Goal: Information Seeking & Learning: Learn about a topic

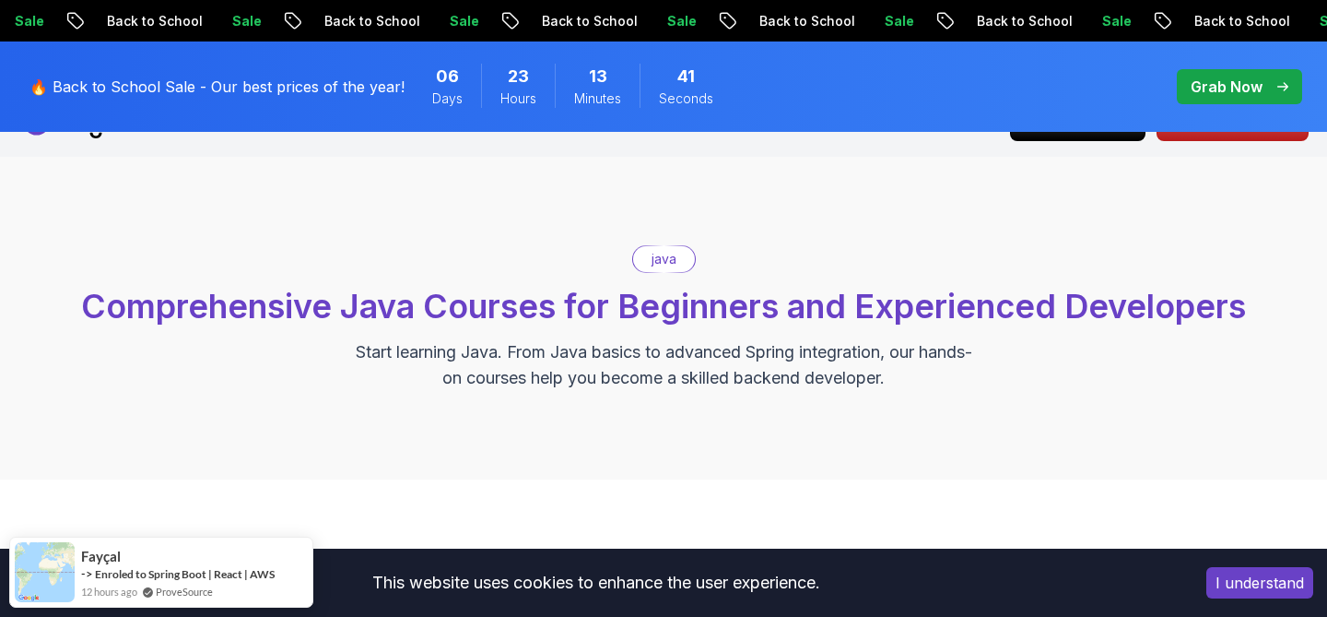
scroll to position [11, 0]
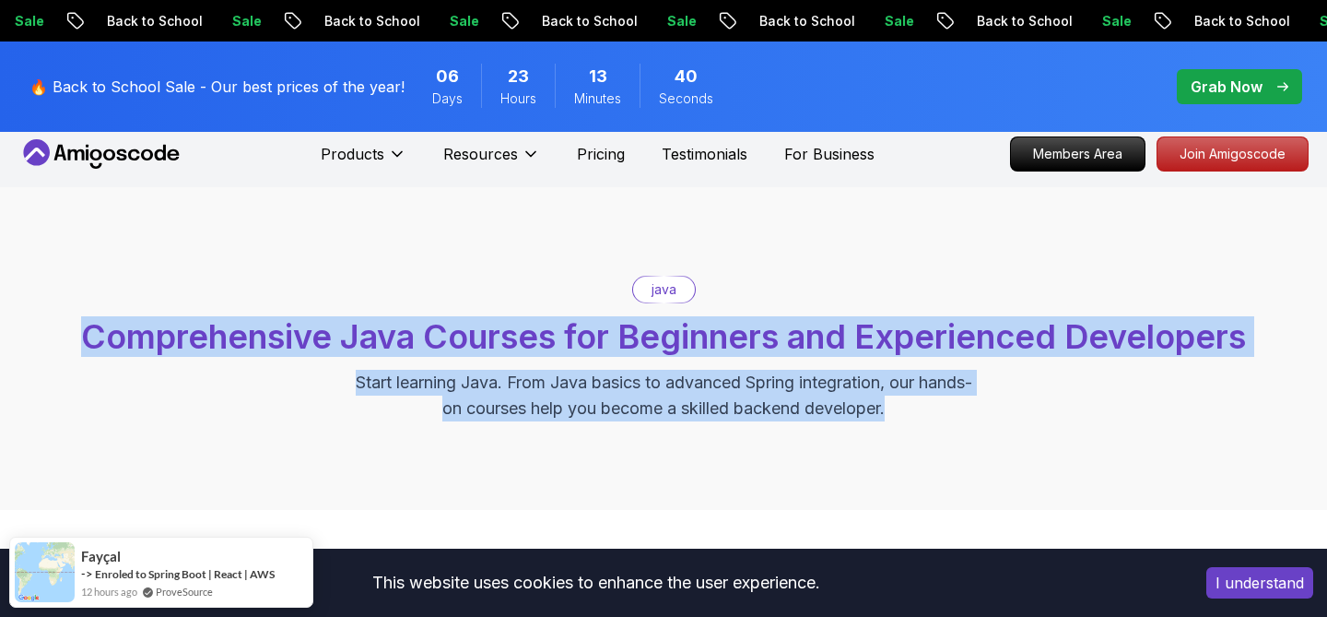
drag, startPoint x: 572, startPoint y: 275, endPoint x: 934, endPoint y: 493, distance: 423.1
click at [937, 496] on div "java Comprehensive Java Courses for Beginners and Experienced Developers Start …" at bounding box center [663, 348] width 1327 height 323
click at [934, 493] on div "java Comprehensive Java Courses for Beginners and Experienced Developers Start …" at bounding box center [663, 348] width 1327 height 323
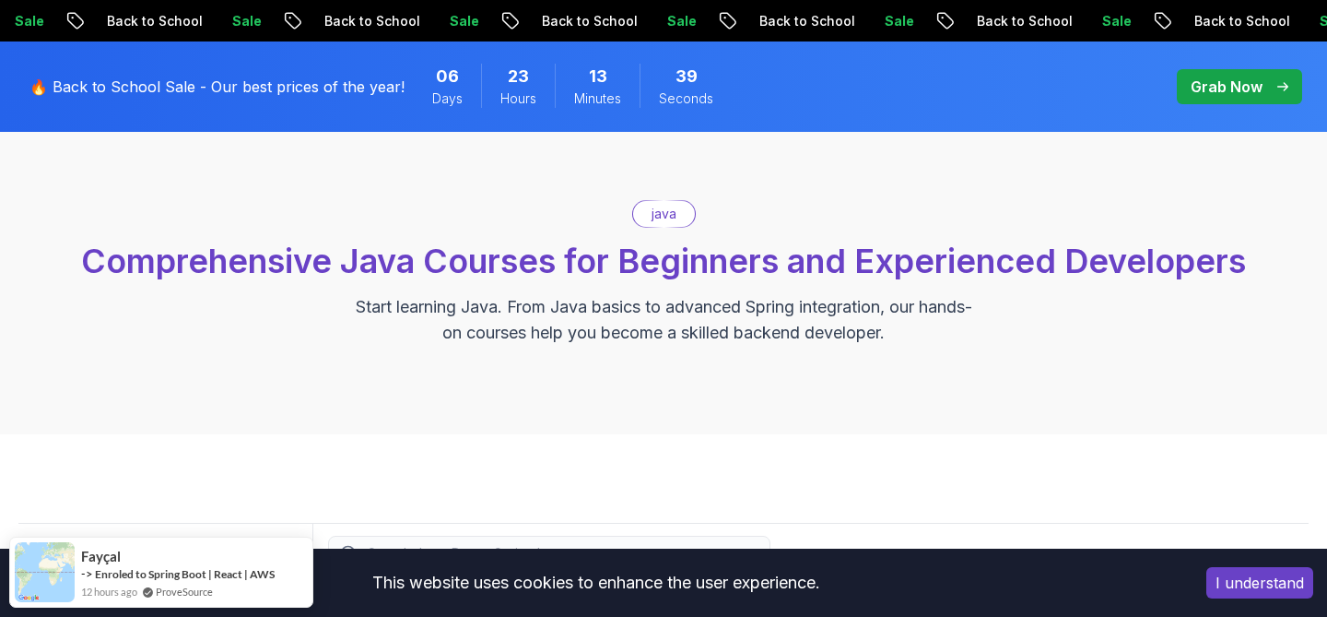
scroll to position [88, 0]
click at [680, 337] on p "Start learning Java. From Java basics to advanced Spring integration, our hands…" at bounding box center [663, 318] width 619 height 52
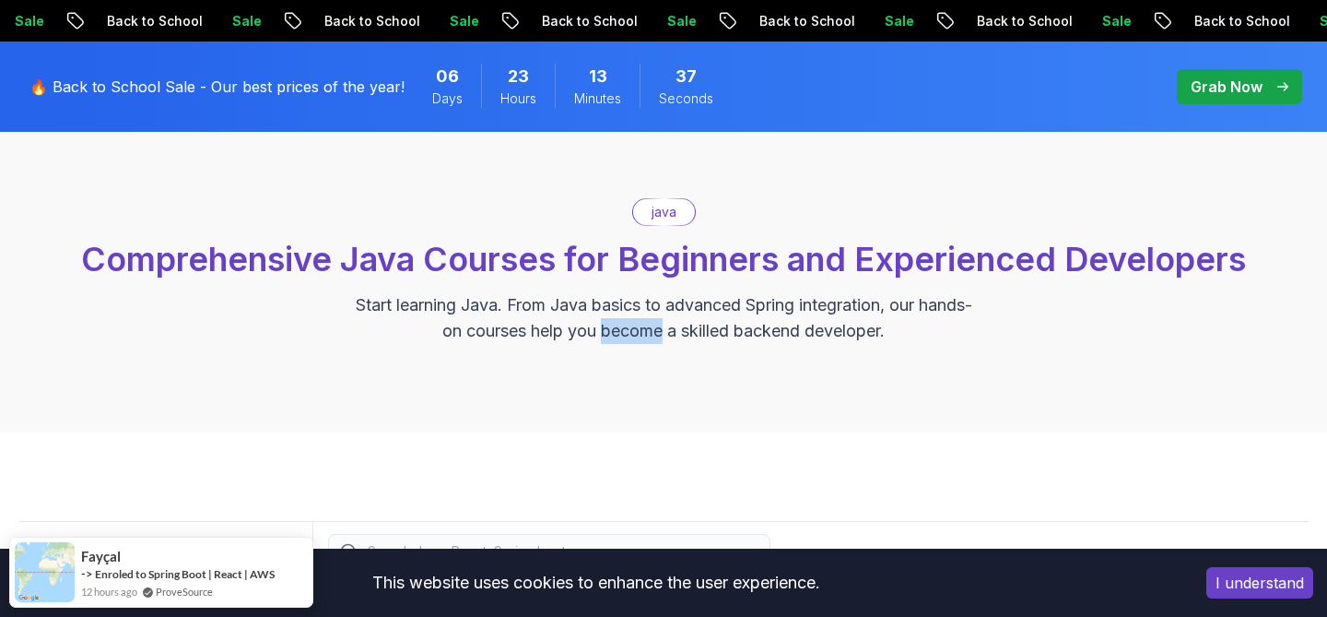
click at [680, 337] on p "Start learning Java. From Java basics to advanced Spring integration, our hands…" at bounding box center [663, 318] width 619 height 52
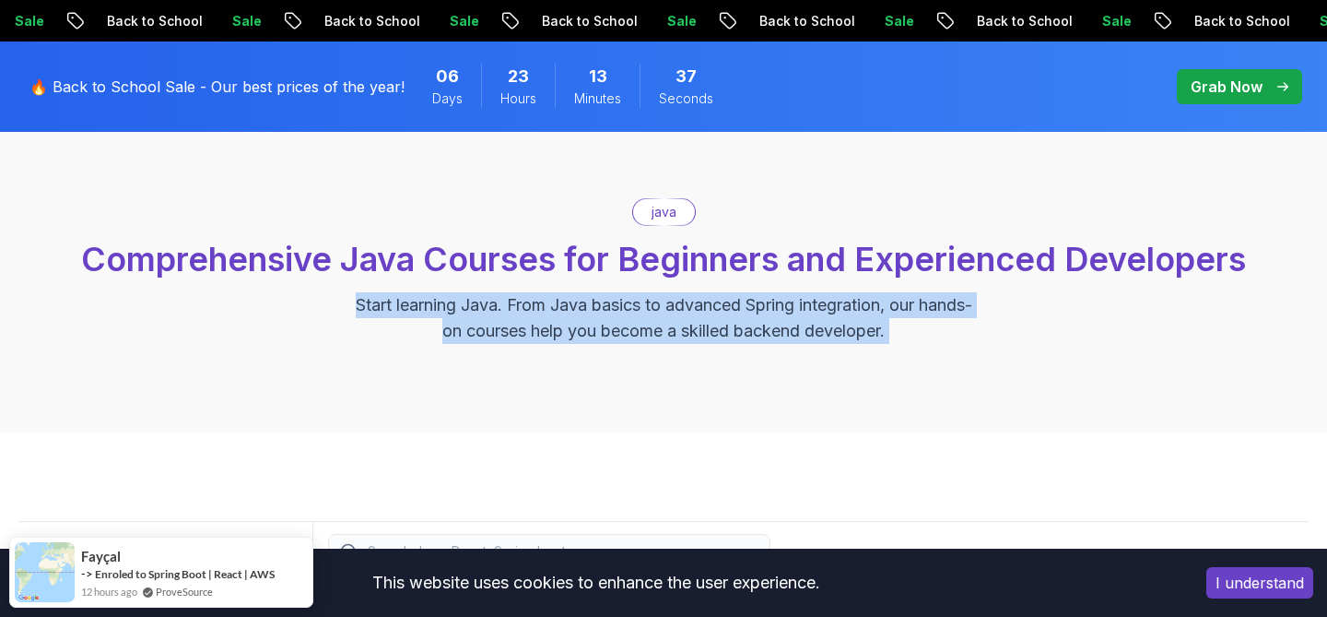
click at [680, 337] on p "Start learning Java. From Java basics to advanced Spring integration, our hands…" at bounding box center [663, 318] width 619 height 52
click at [750, 337] on p "Start learning Java. From Java basics to advanced Spring integration, our hands…" at bounding box center [663, 318] width 619 height 52
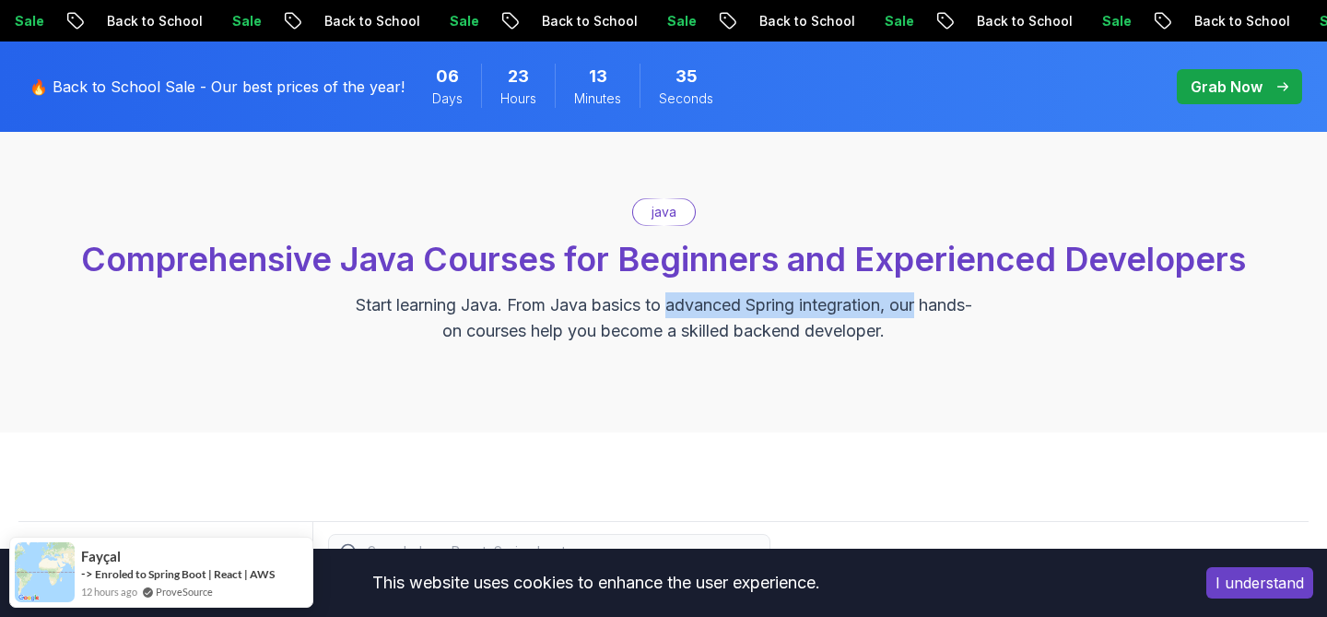
drag, startPoint x: 696, startPoint y: 308, endPoint x: 964, endPoint y: 315, distance: 268.4
click at [961, 314] on p "Start learning Java. From Java basics to advanced Spring integration, our hands…" at bounding box center [663, 318] width 619 height 52
click at [964, 315] on p "Start learning Java. From Java basics to advanced Spring integration, our hands…" at bounding box center [663, 318] width 619 height 52
click at [665, 204] on p "java" at bounding box center [664, 212] width 25 height 18
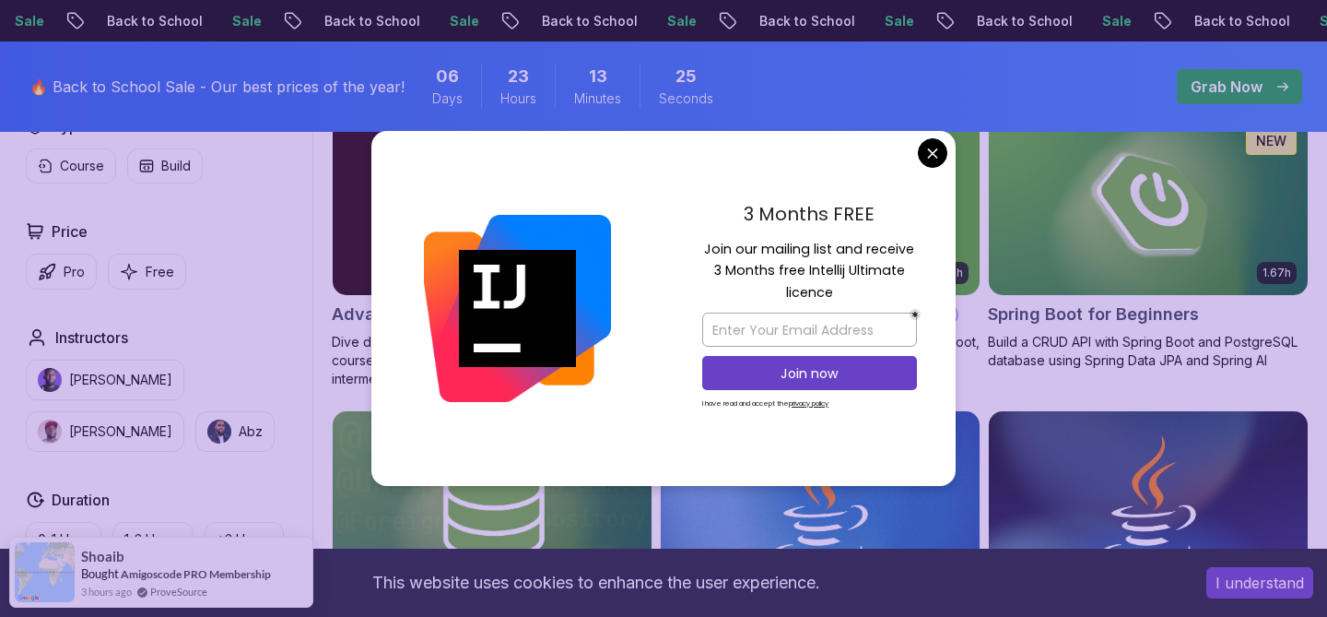
scroll to position [563, 0]
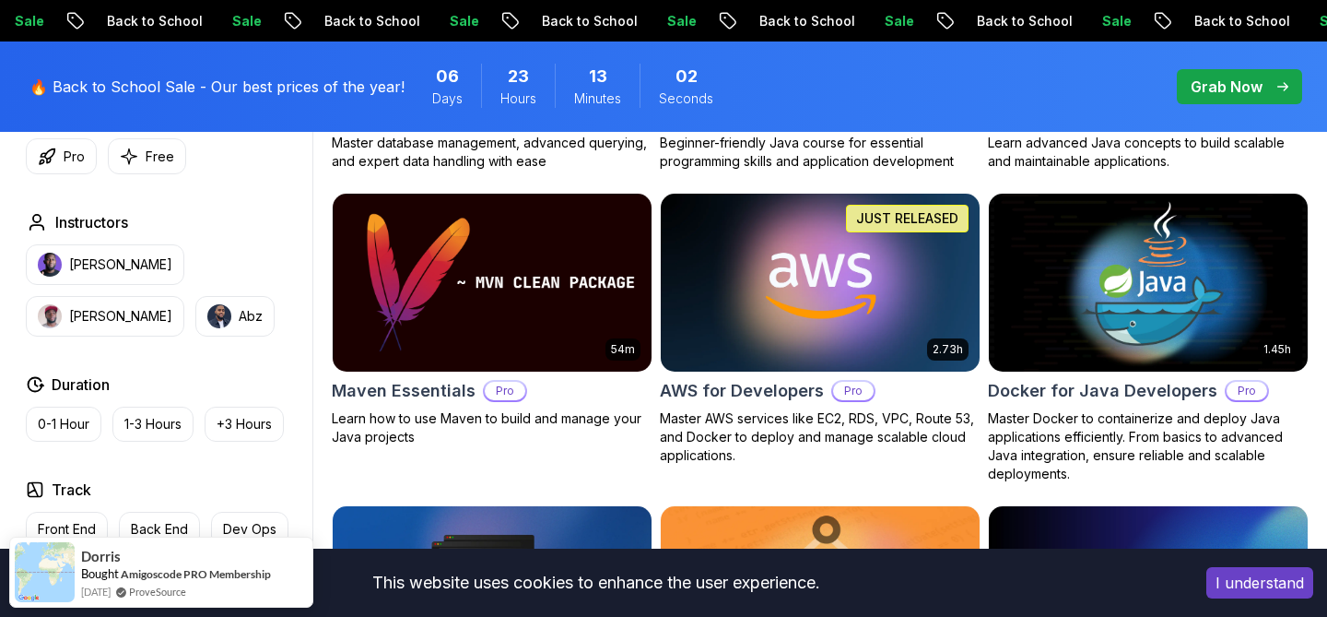
scroll to position [1094, 0]
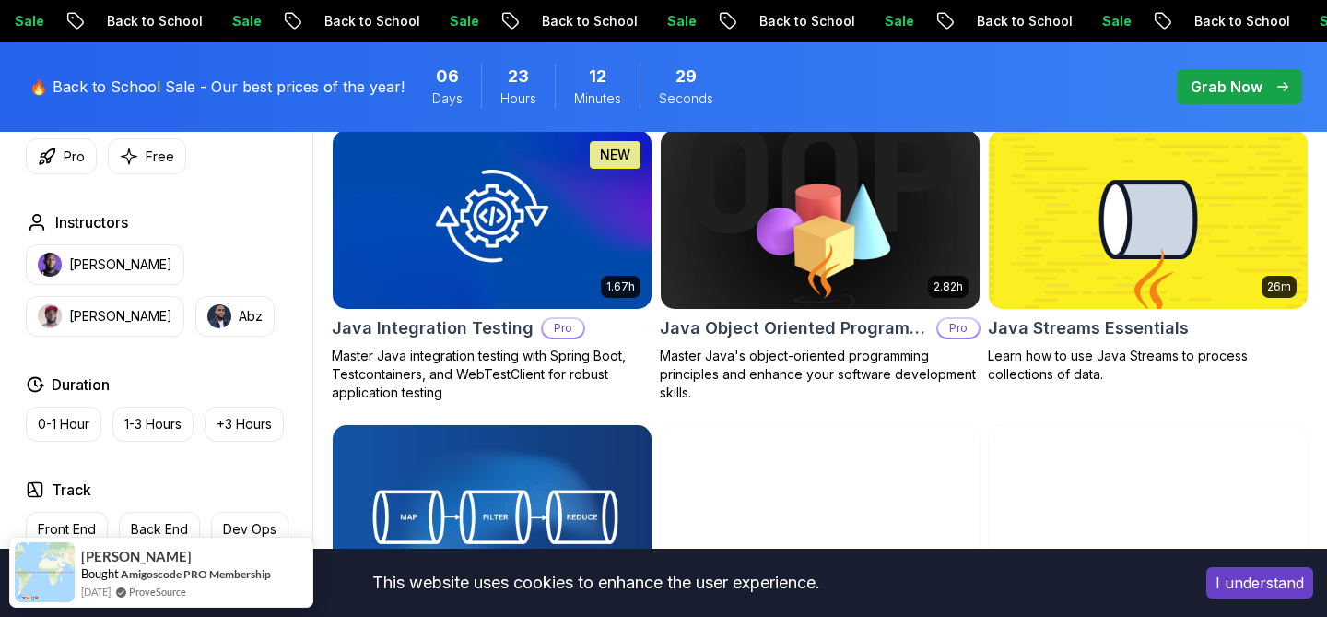
scroll to position [1679, 0]
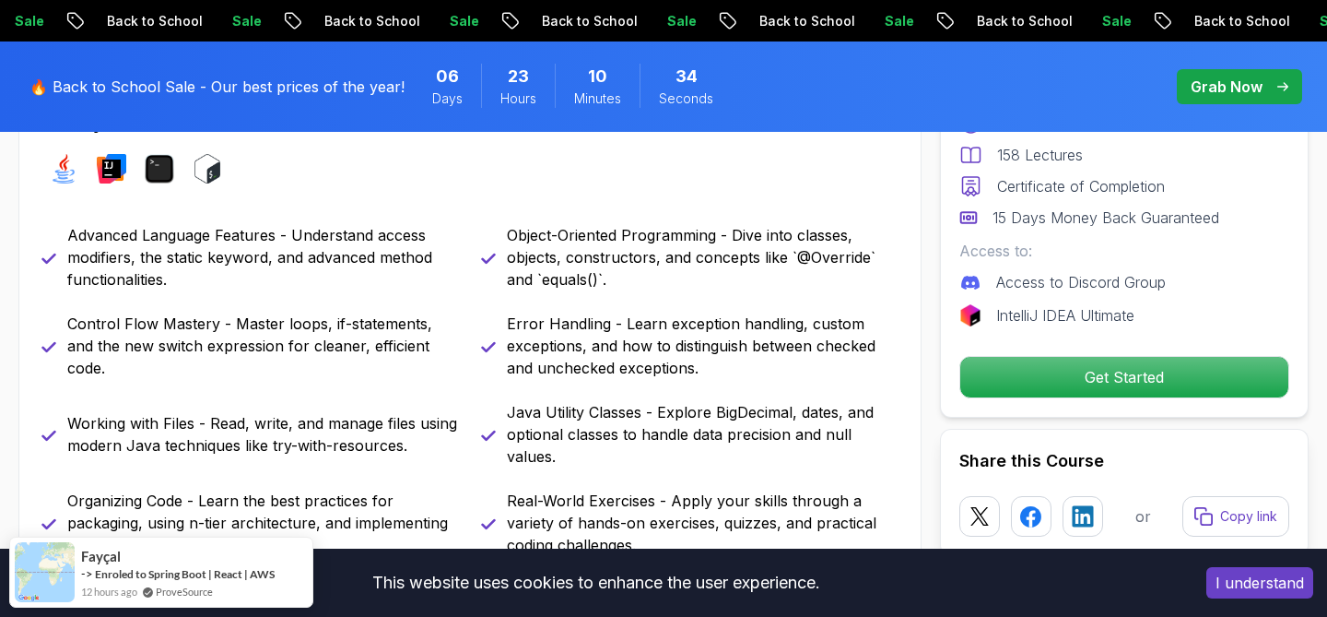
scroll to position [851, 0]
click at [301, 259] on p "Advanced Language Features - Understand access modifiers, the static keyword, a…" at bounding box center [263, 256] width 392 height 66
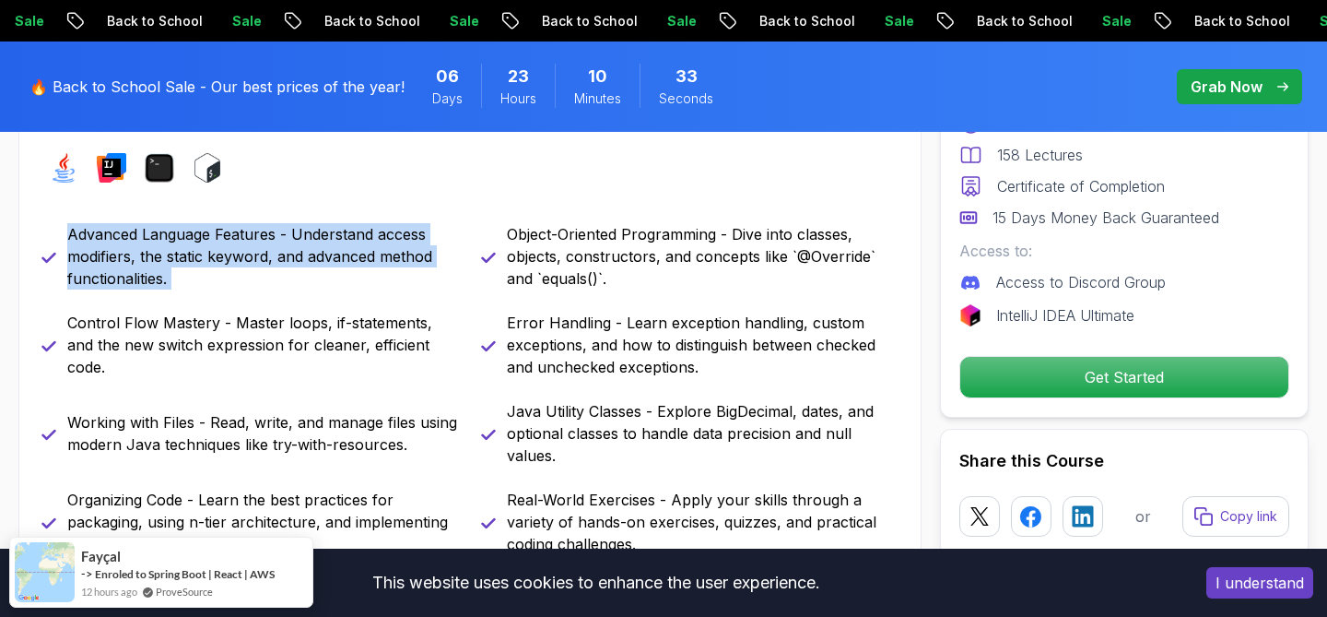
click at [301, 259] on p "Advanced Language Features - Understand access modifiers, the static keyword, a…" at bounding box center [263, 256] width 392 height 66
click at [313, 280] on p "Advanced Language Features - Understand access modifiers, the static keyword, a…" at bounding box center [263, 256] width 392 height 66
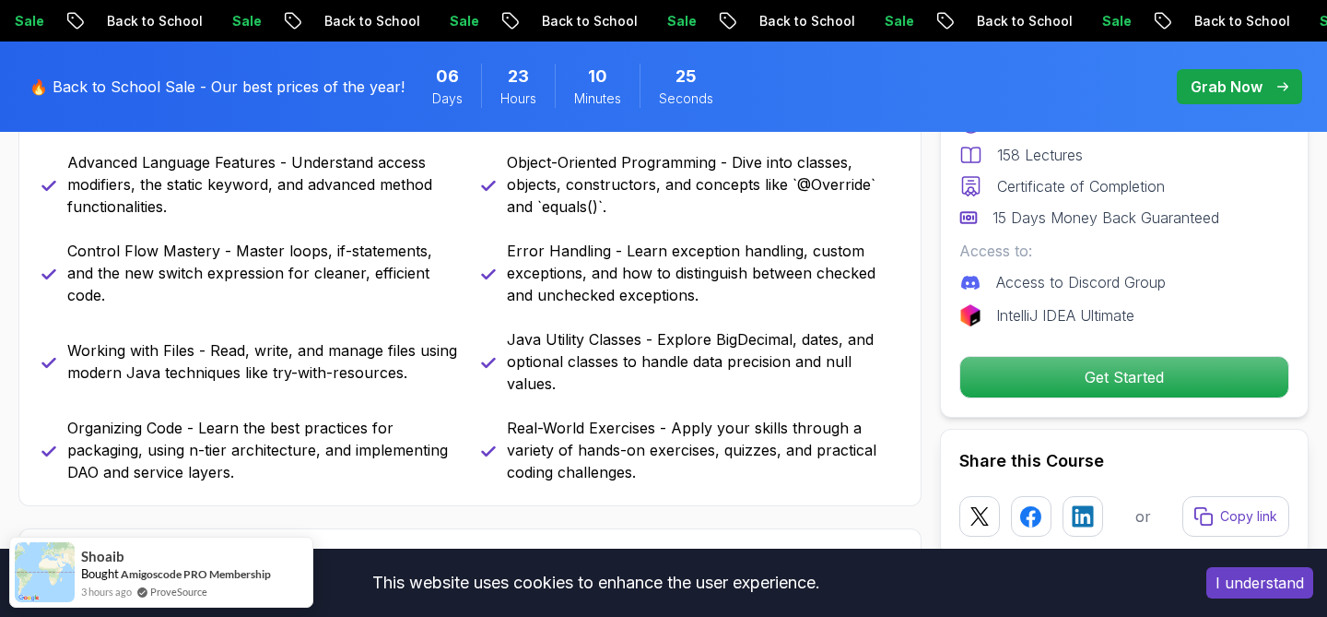
scroll to position [934, 0]
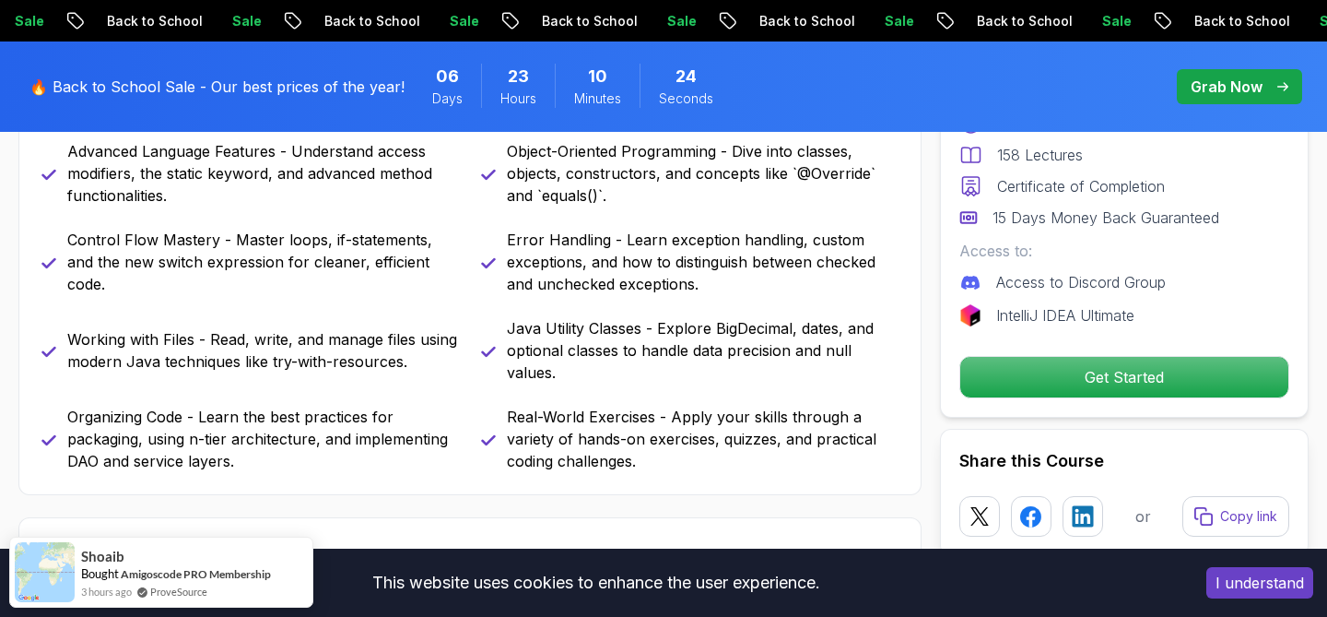
click at [274, 426] on p "Organizing Code - Learn the best practices for packaging, using n-tier architec…" at bounding box center [263, 439] width 392 height 66
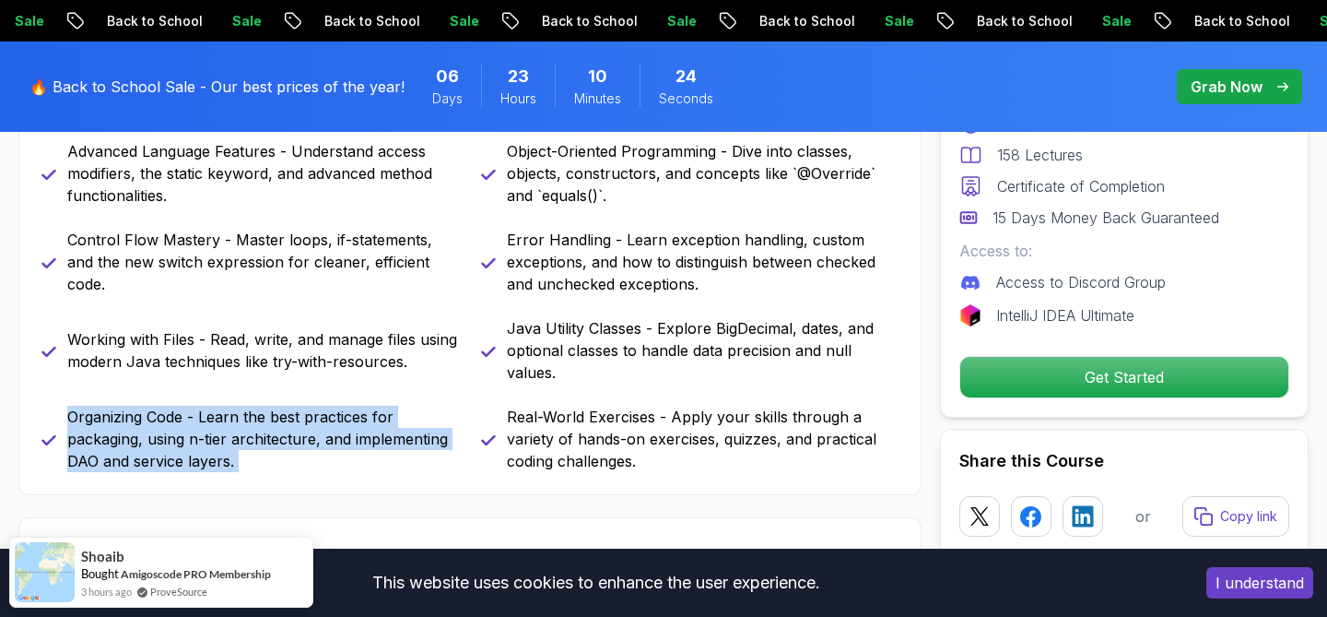
click at [274, 426] on p "Organizing Code - Learn the best practices for packaging, using n-tier architec…" at bounding box center [263, 439] width 392 height 66
click at [327, 417] on p "Organizing Code - Learn the best practices for packaging, using n-tier architec…" at bounding box center [263, 439] width 392 height 66
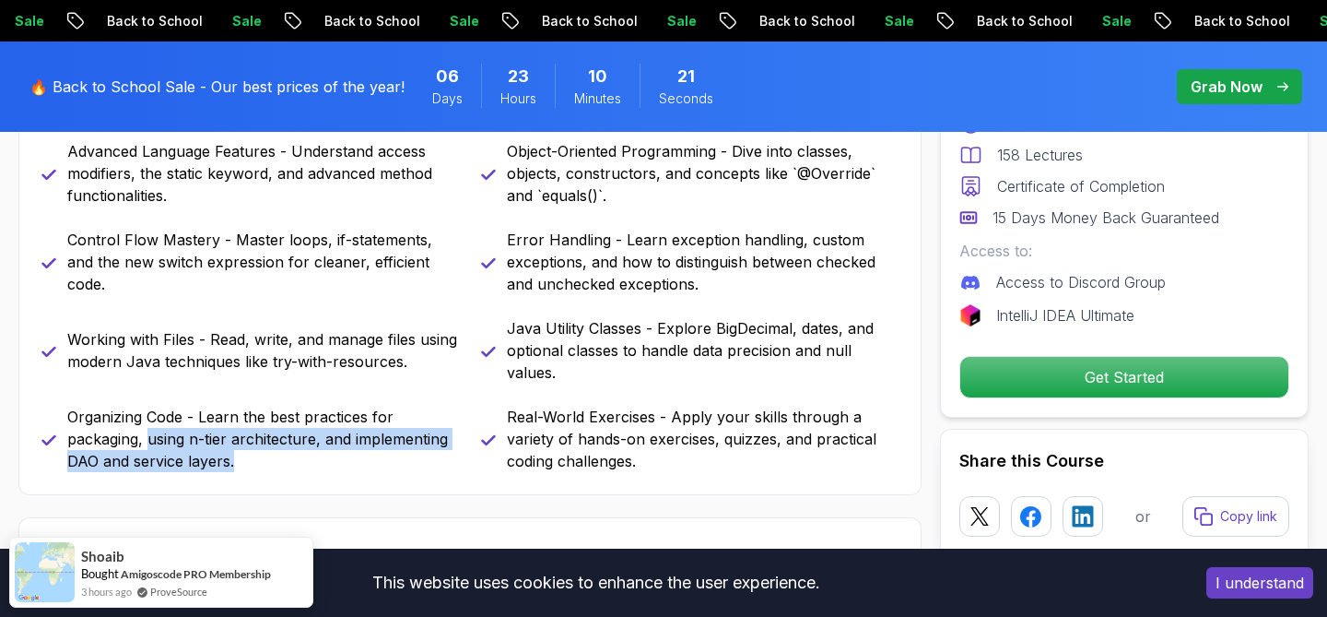
drag, startPoint x: 147, startPoint y: 439, endPoint x: 317, endPoint y: 463, distance: 172.2
click at [317, 463] on p "Organizing Code - Learn the best practices for packaging, using n-tier architec…" at bounding box center [263, 439] width 392 height 66
click at [316, 463] on p "Organizing Code - Learn the best practices for packaging, using n-tier architec…" at bounding box center [263, 439] width 392 height 66
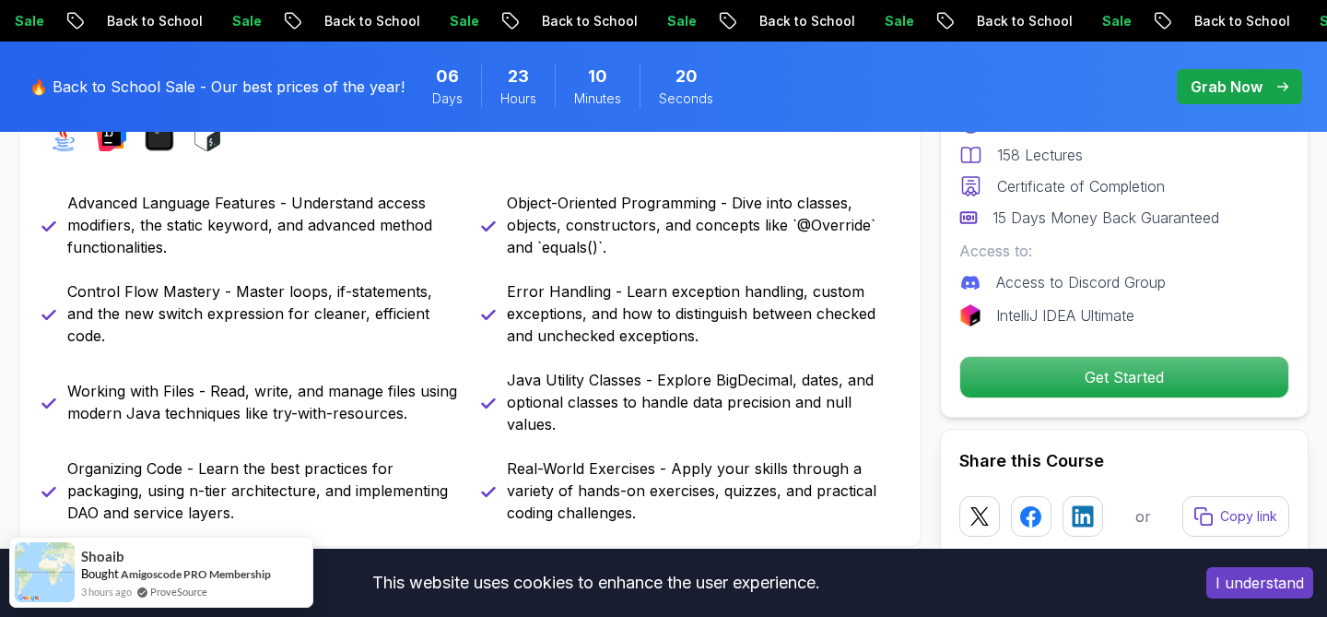
scroll to position [886, 0]
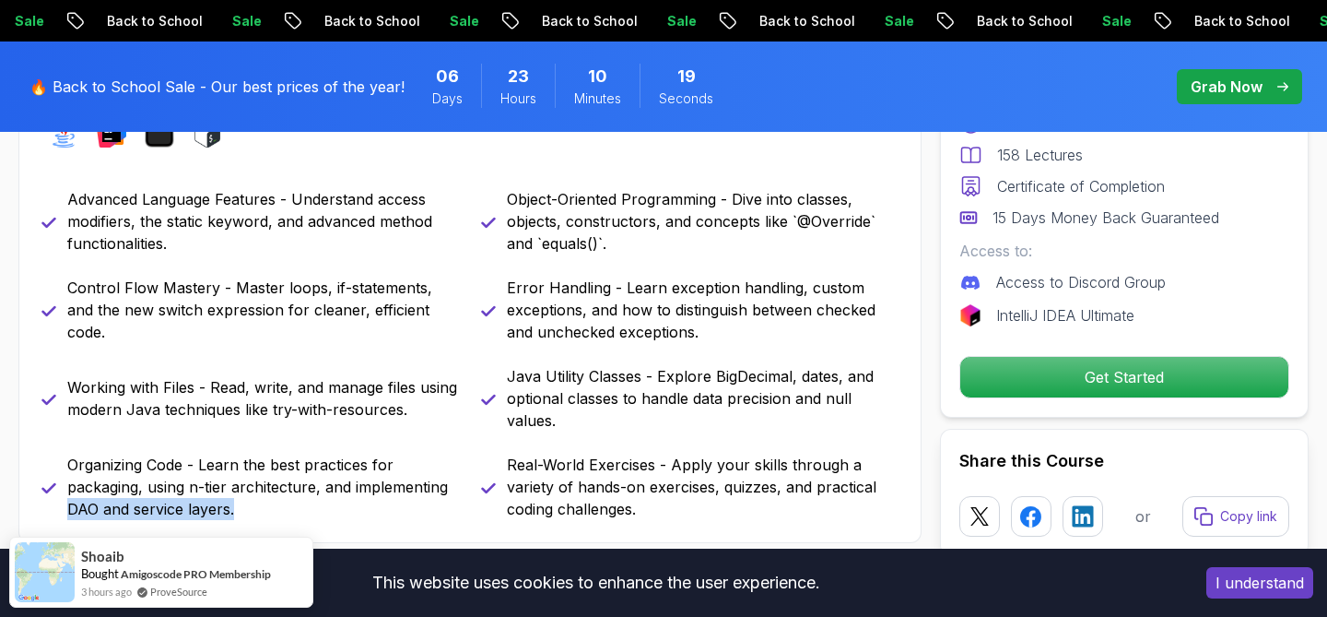
drag, startPoint x: 69, startPoint y: 511, endPoint x: 293, endPoint y: 509, distance: 224.0
click at [293, 510] on p "Organizing Code - Learn the best practices for packaging, using n-tier architec…" at bounding box center [263, 487] width 392 height 66
click at [293, 509] on p "Organizing Code - Learn the best practices for packaging, using n-tier architec…" at bounding box center [263, 487] width 392 height 66
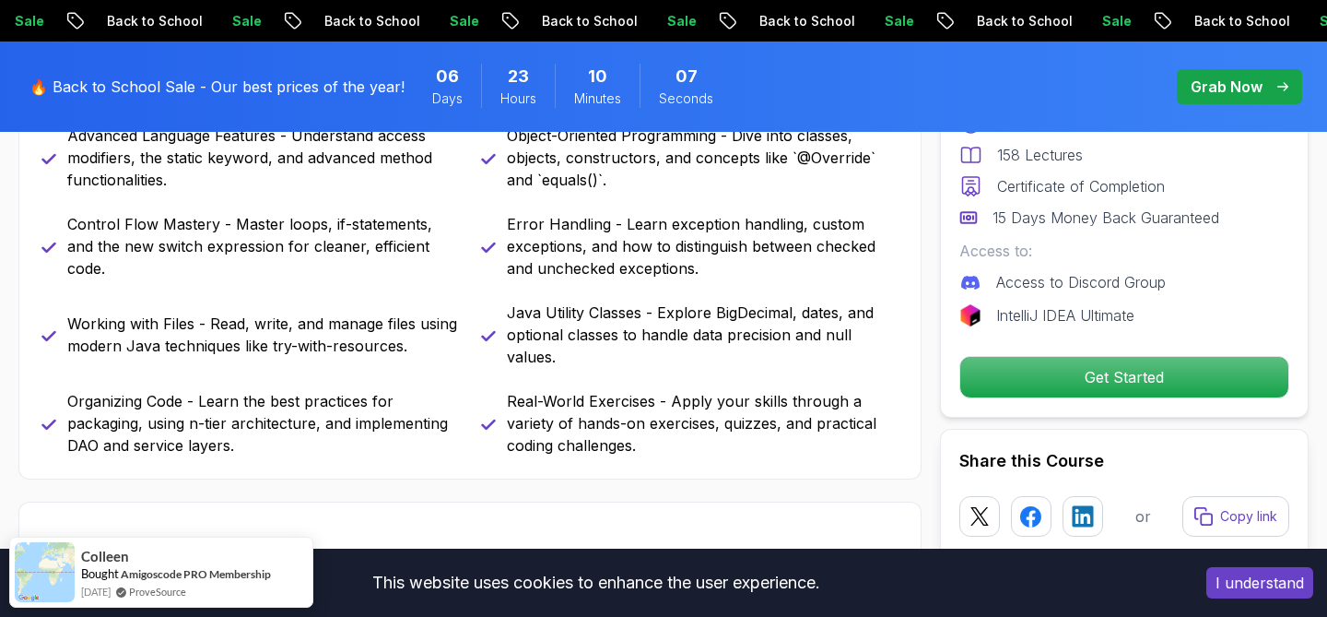
click at [356, 406] on p "Organizing Code - Learn the best practices for packaging, using n-tier architec…" at bounding box center [263, 423] width 392 height 66
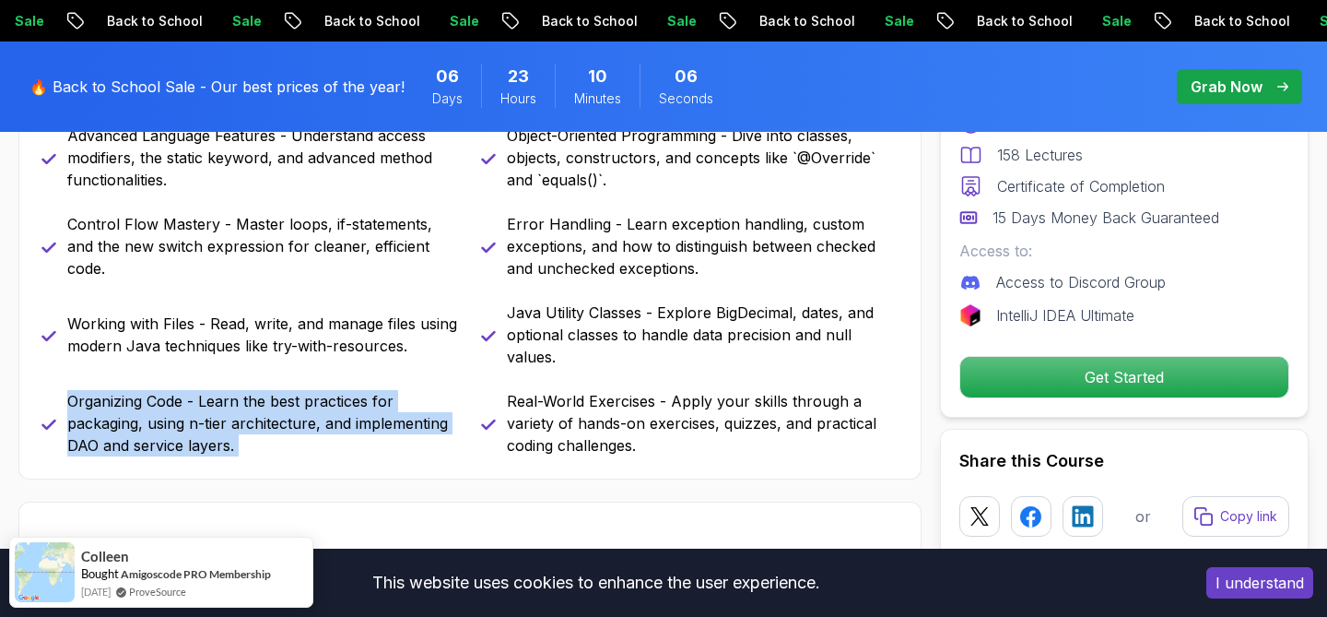
click at [356, 406] on p "Organizing Code - Learn the best practices for packaging, using n-tier architec…" at bounding box center [263, 423] width 392 height 66
click at [386, 413] on p "Organizing Code - Learn the best practices for packaging, using n-tier architec…" at bounding box center [263, 423] width 392 height 66
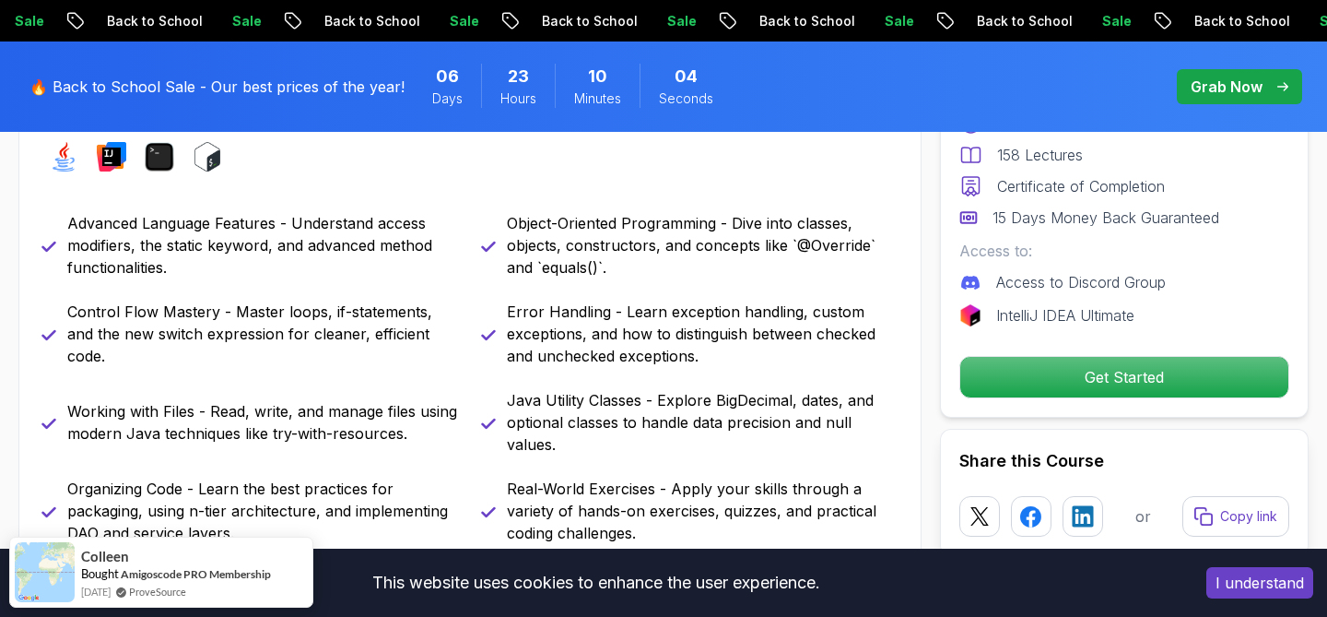
scroll to position [859, 0]
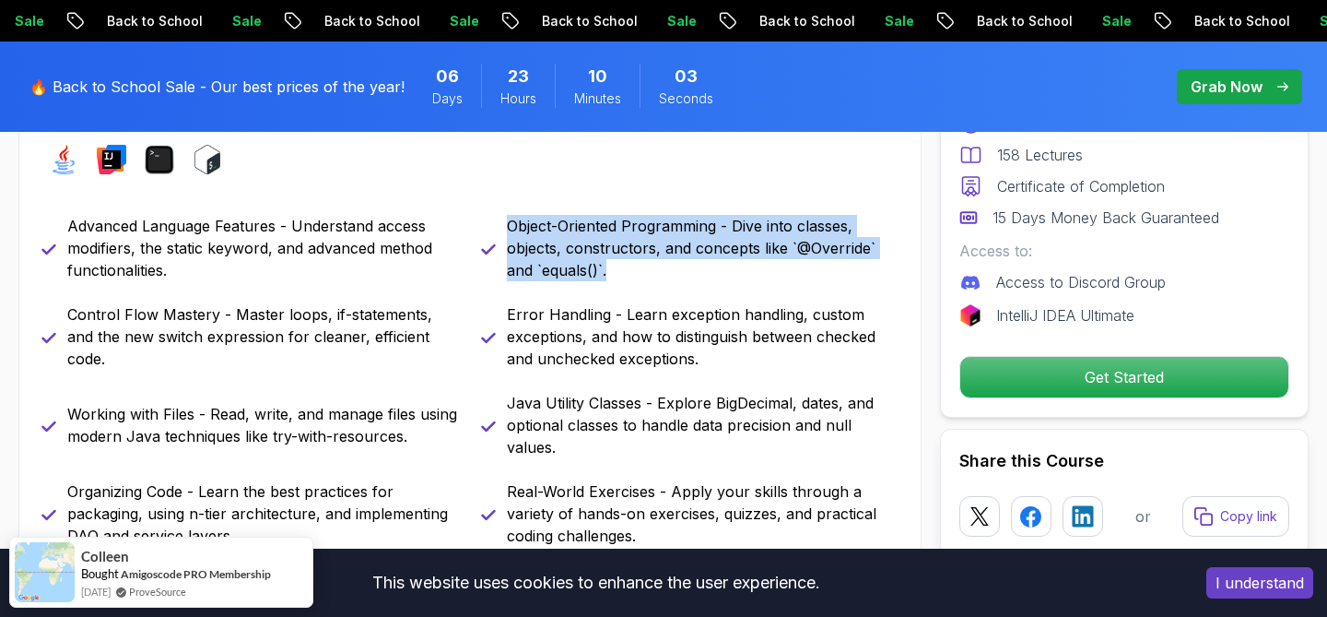
drag, startPoint x: 497, startPoint y: 222, endPoint x: 686, endPoint y: 295, distance: 202.5
click at [686, 295] on div "Advanced Language Features - Understand access modifiers, the static keyword, a…" at bounding box center [469, 381] width 857 height 332
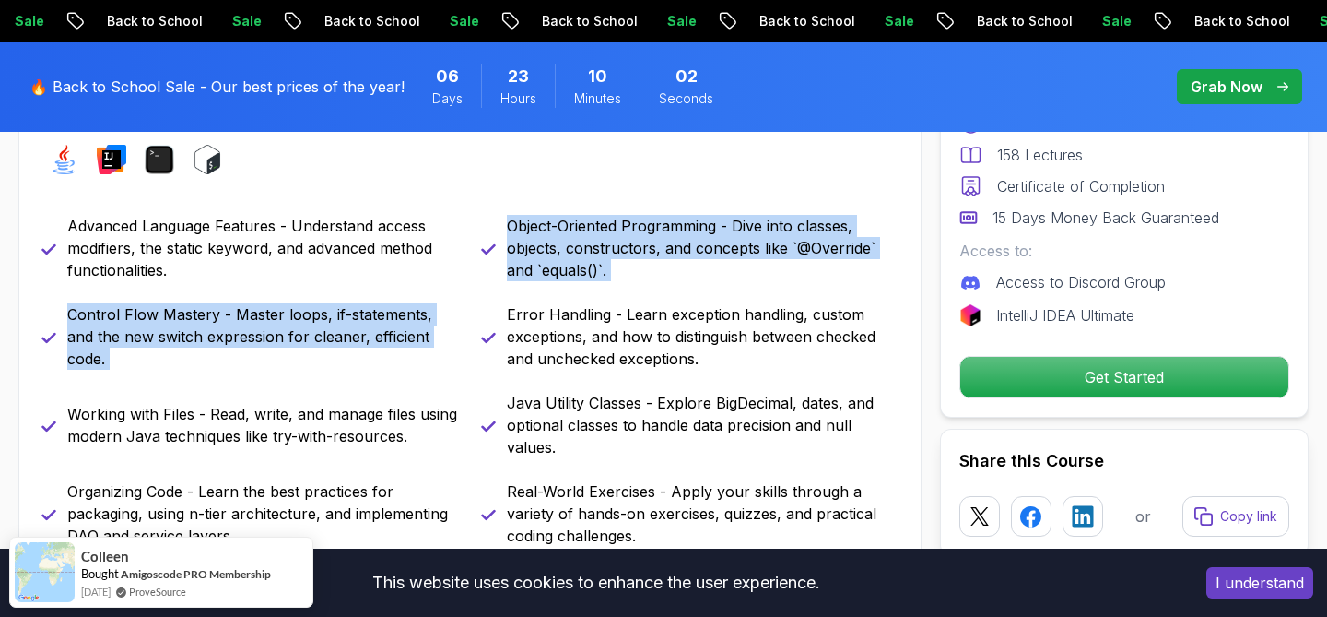
click at [686, 295] on div "Advanced Language Features - Understand access modifiers, the static keyword, a…" at bounding box center [469, 381] width 857 height 332
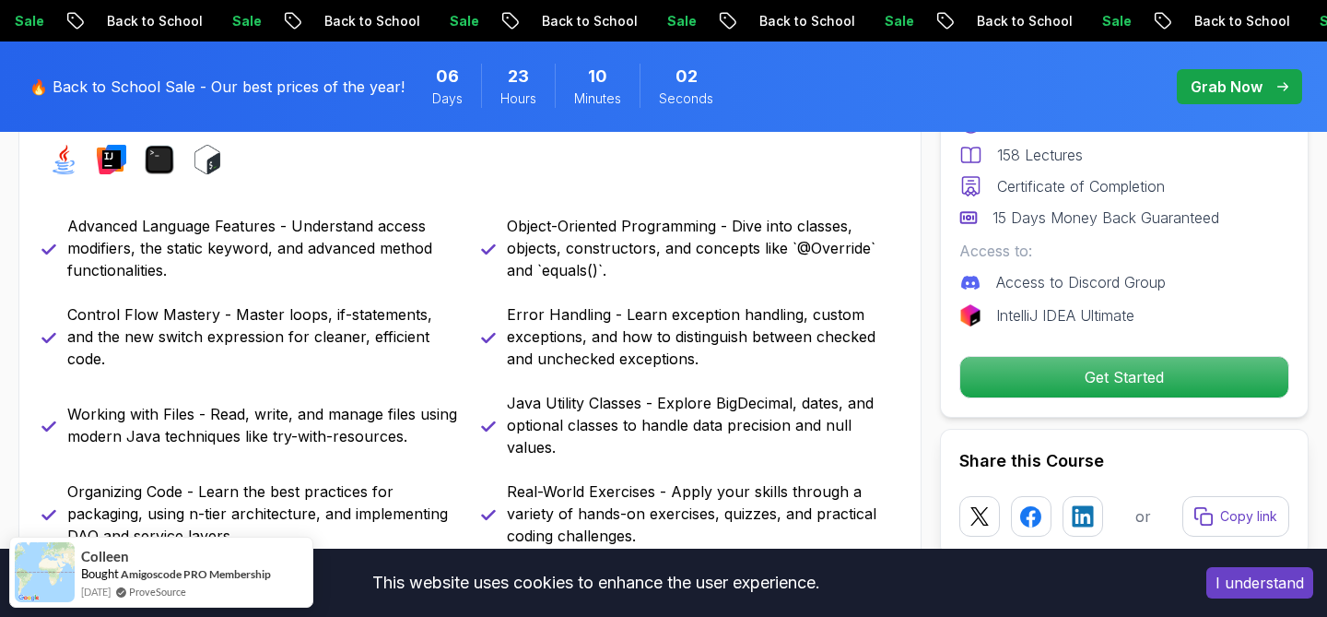
click at [688, 277] on p "Object-Oriented Programming - Dive into classes, objects, constructors, and con…" at bounding box center [703, 248] width 392 height 66
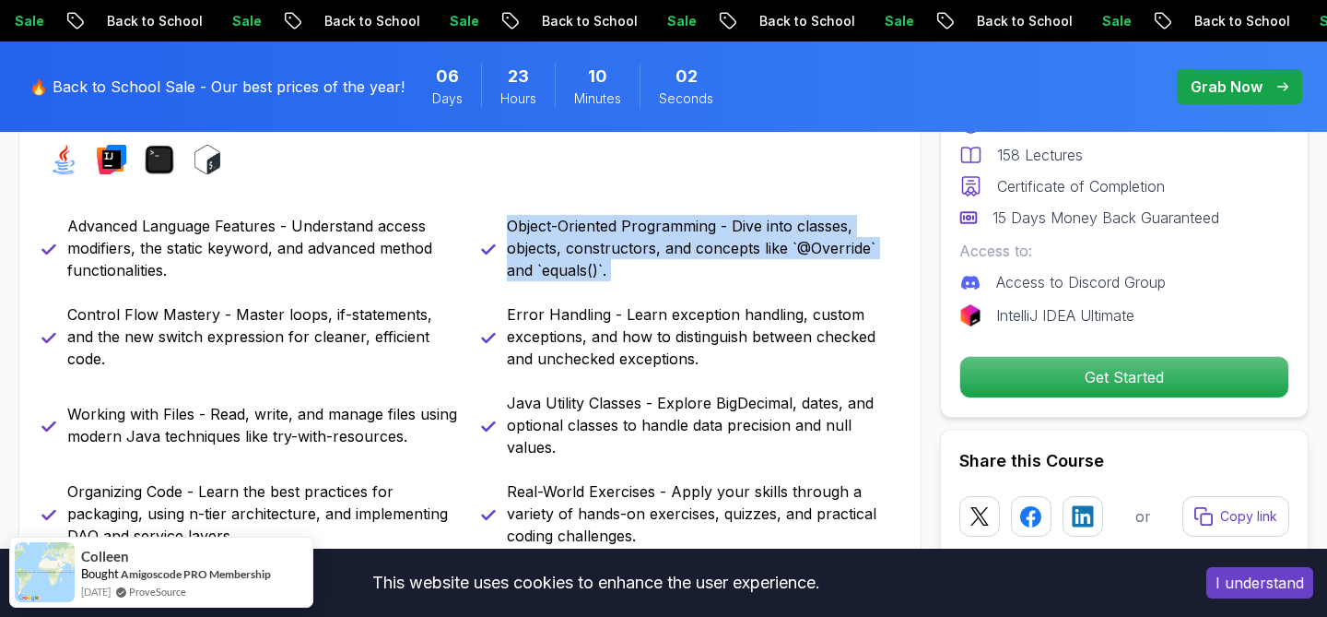
click at [688, 277] on p "Object-Oriented Programming - Dive into classes, objects, constructors, and con…" at bounding box center [703, 248] width 392 height 66
click at [690, 273] on p "Object-Oriented Programming - Dive into classes, objects, constructors, and con…" at bounding box center [703, 248] width 392 height 66
drag, startPoint x: 511, startPoint y: 221, endPoint x: 643, endPoint y: 271, distance: 140.9
click at [642, 274] on p "Object-Oriented Programming - Dive into classes, objects, constructors, and con…" at bounding box center [703, 248] width 392 height 66
click at [643, 271] on p "Object-Oriented Programming - Dive into classes, objects, constructors, and con…" at bounding box center [703, 248] width 392 height 66
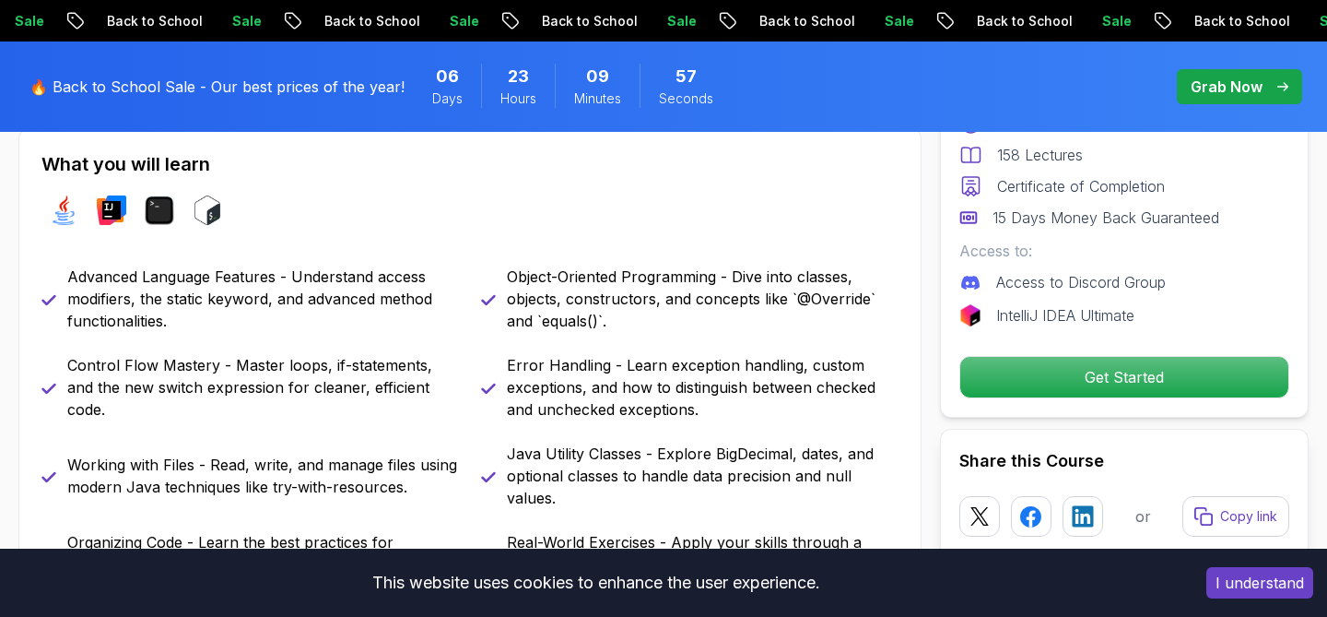
scroll to position [809, 0]
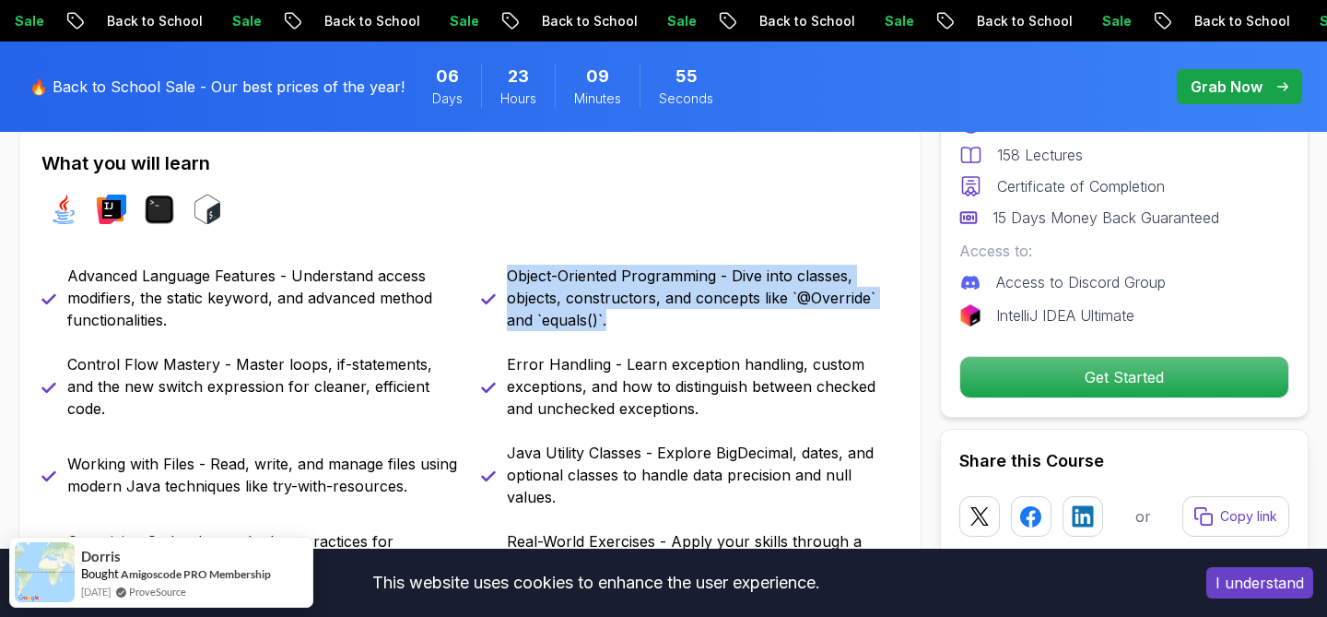
drag, startPoint x: 506, startPoint y: 265, endPoint x: 616, endPoint y: 326, distance: 125.4
click at [617, 327] on div "Object-Oriented Programming - Dive into classes, objects, constructors, and con…" at bounding box center [690, 298] width 418 height 66
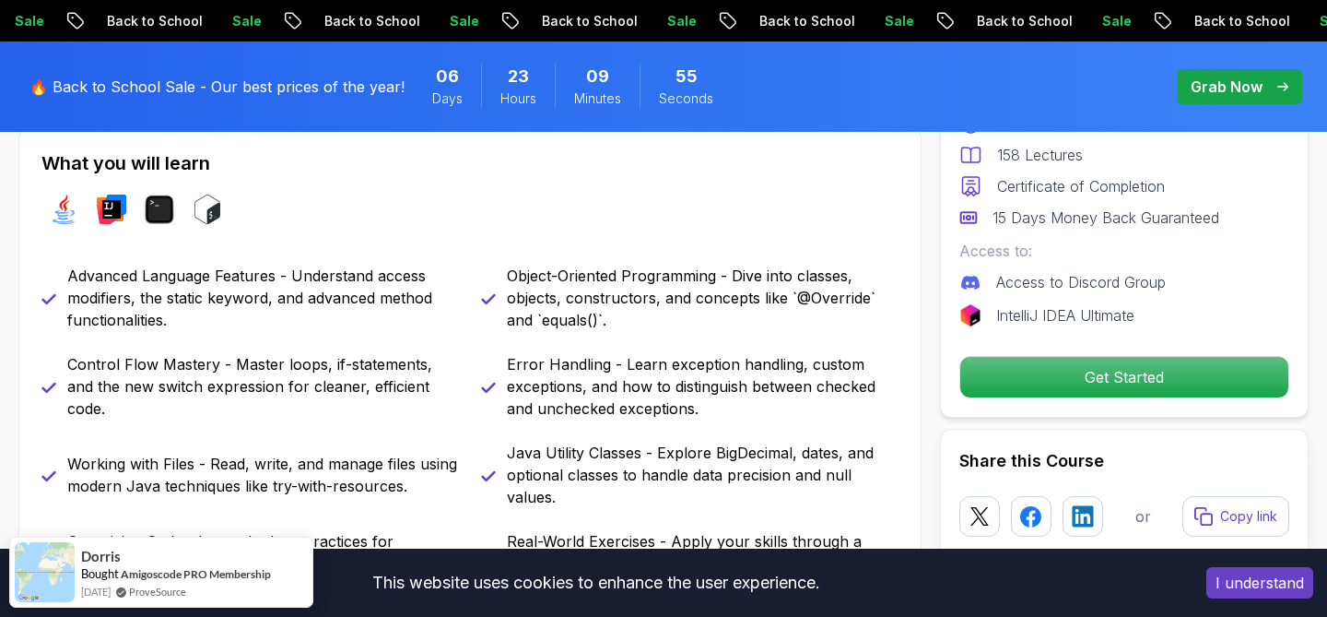
click at [615, 326] on p "Object-Oriented Programming - Dive into classes, objects, constructors, and con…" at bounding box center [703, 298] width 392 height 66
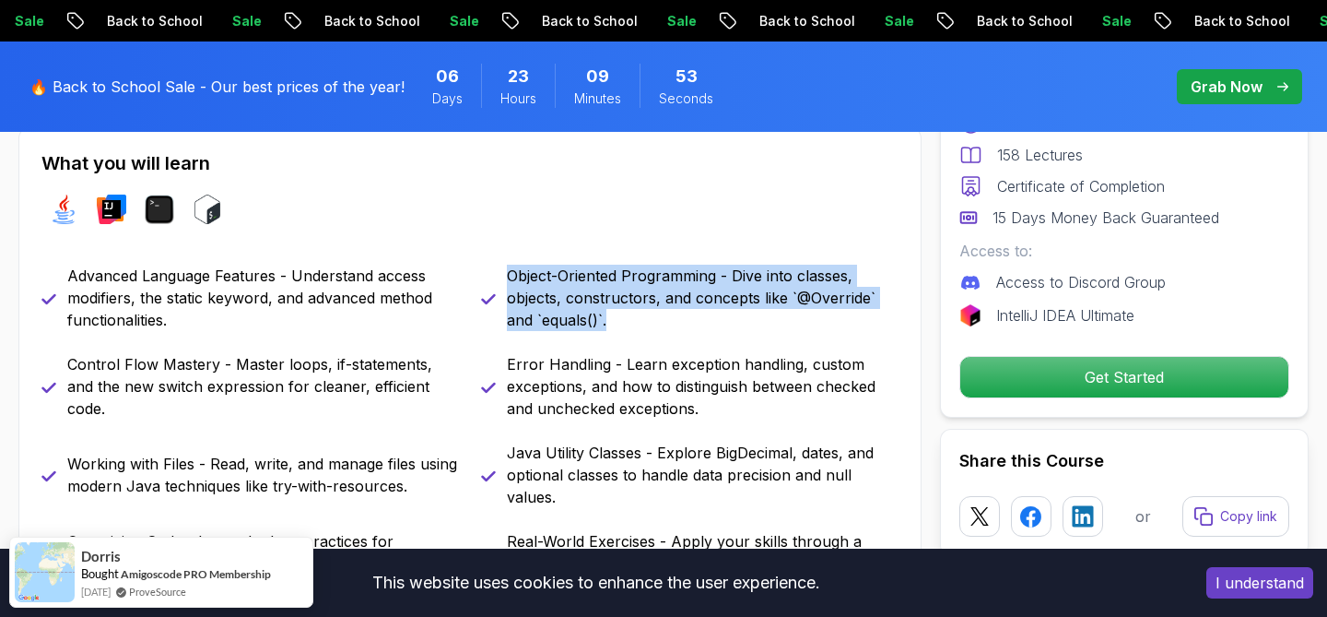
drag, startPoint x: 485, startPoint y: 269, endPoint x: 642, endPoint y: 314, distance: 163.1
click at [642, 314] on div "Object-Oriented Programming - Dive into classes, objects, constructors, and con…" at bounding box center [690, 298] width 418 height 66
click at [642, 314] on p "Object-Oriented Programming - Dive into classes, objects, constructors, and con…" at bounding box center [703, 298] width 392 height 66
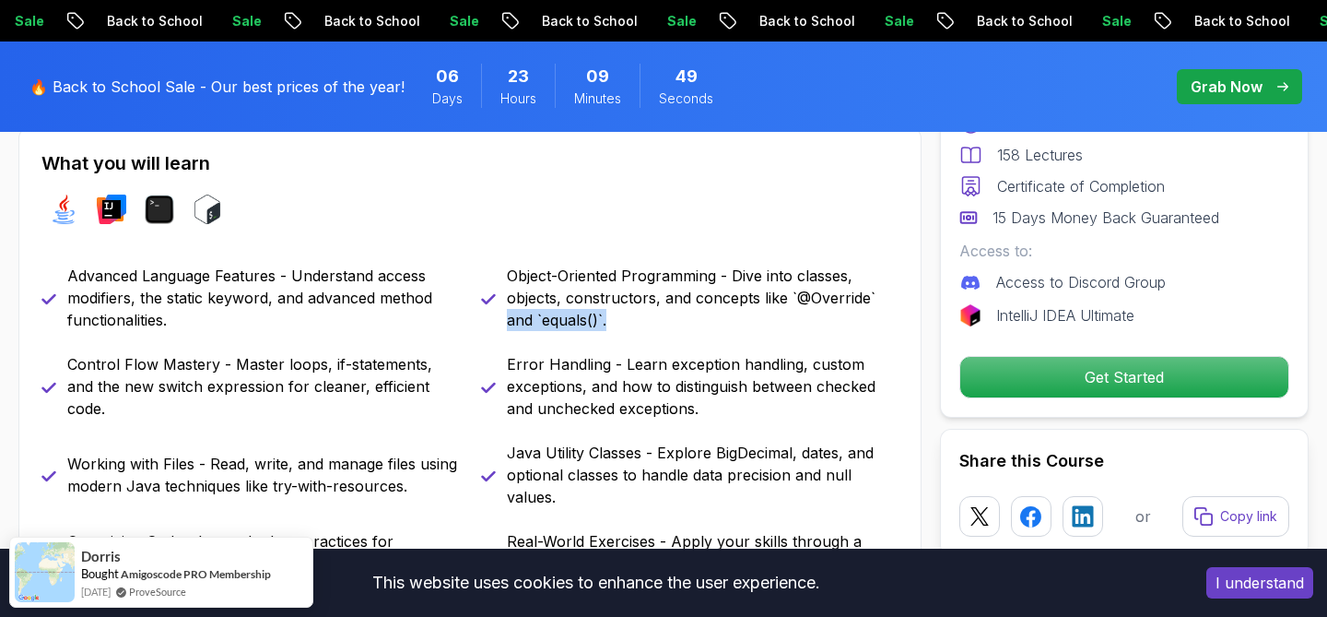
drag, startPoint x: 504, startPoint y: 316, endPoint x: 619, endPoint y: 324, distance: 114.6
click at [617, 324] on div "Object-Oriented Programming - Dive into classes, objects, constructors, and con…" at bounding box center [690, 298] width 418 height 66
click at [619, 324] on p "Object-Oriented Programming - Dive into classes, objects, constructors, and con…" at bounding box center [703, 298] width 392 height 66
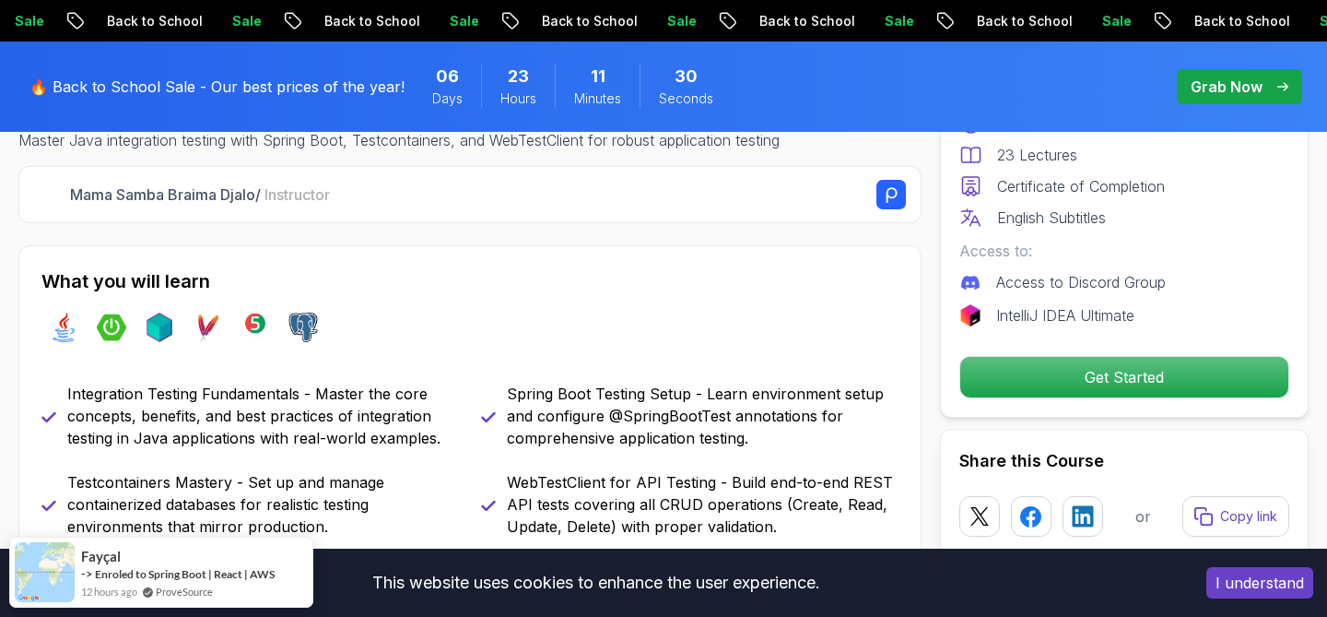
scroll to position [719, 0]
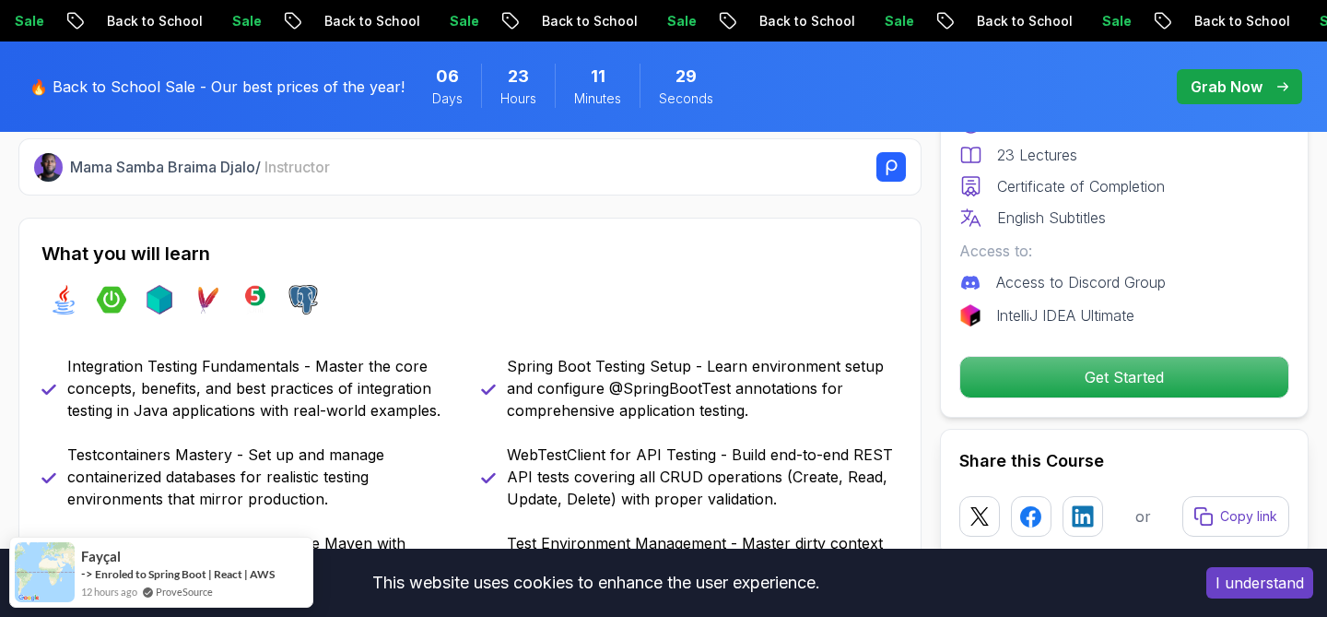
click at [285, 391] on p "Integration Testing Fundamentals - Master the core concepts, benefits, and best…" at bounding box center [263, 388] width 392 height 66
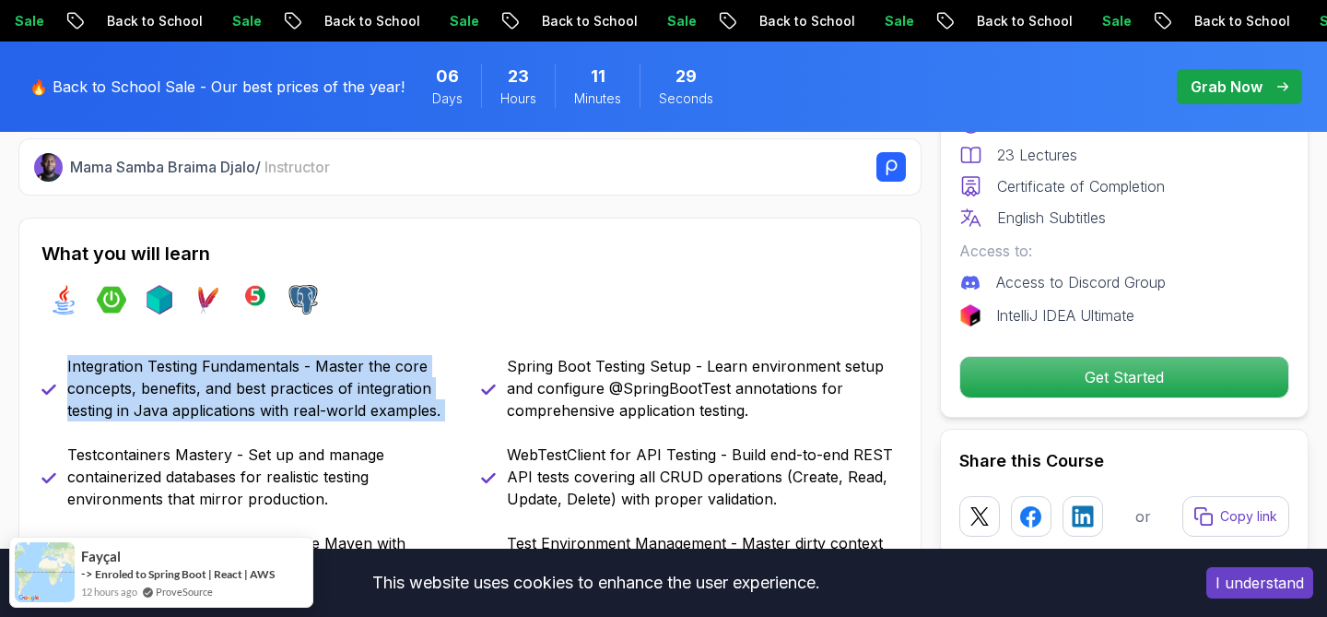
click at [285, 391] on p "Integration Testing Fundamentals - Master the core concepts, benefits, and best…" at bounding box center [263, 388] width 392 height 66
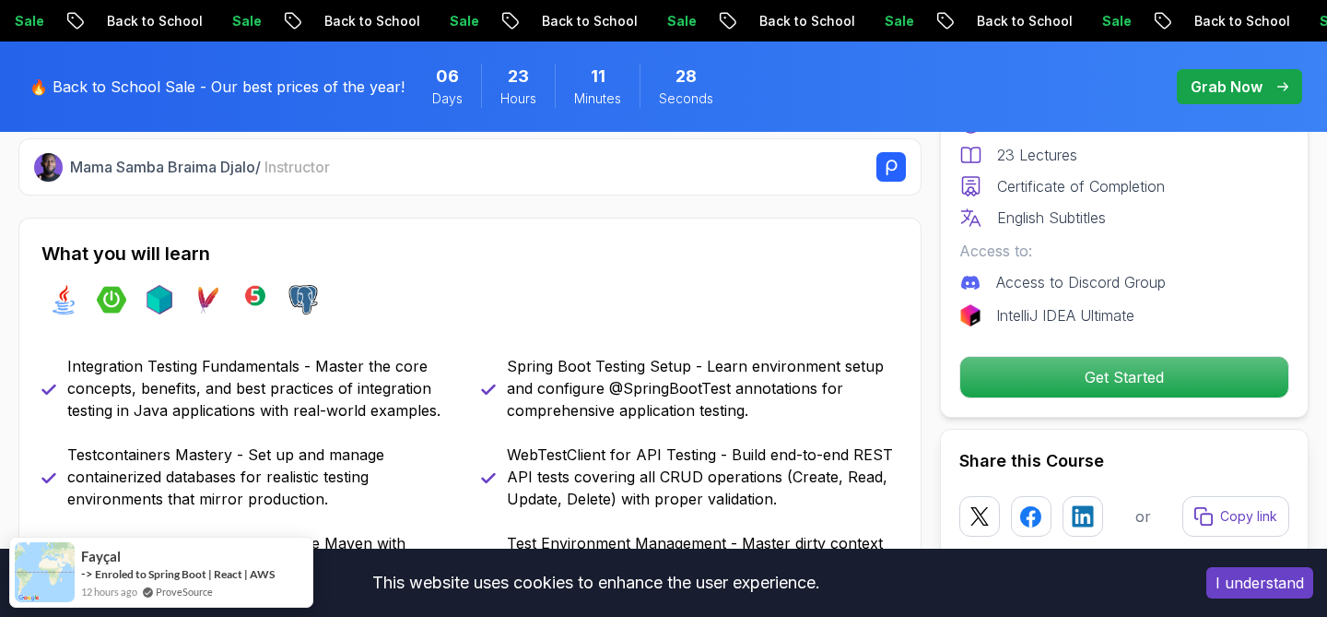
click at [303, 391] on p "Integration Testing Fundamentals - Master the core concepts, benefits, and best…" at bounding box center [263, 388] width 392 height 66
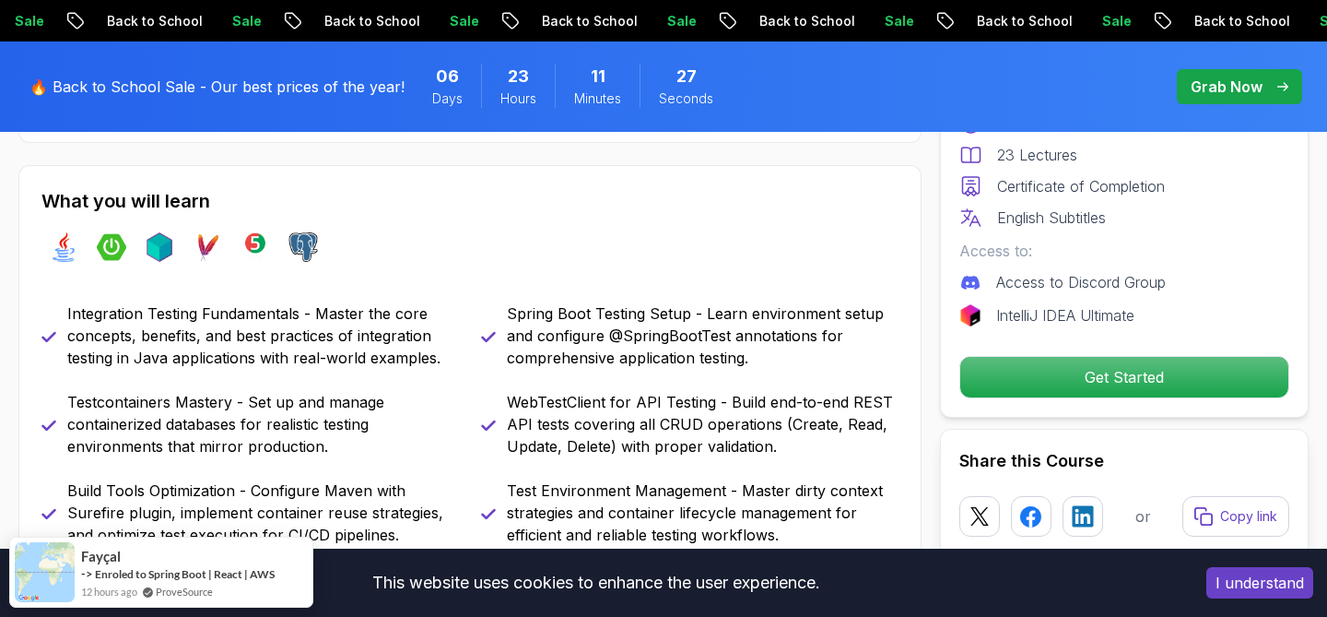
scroll to position [776, 0]
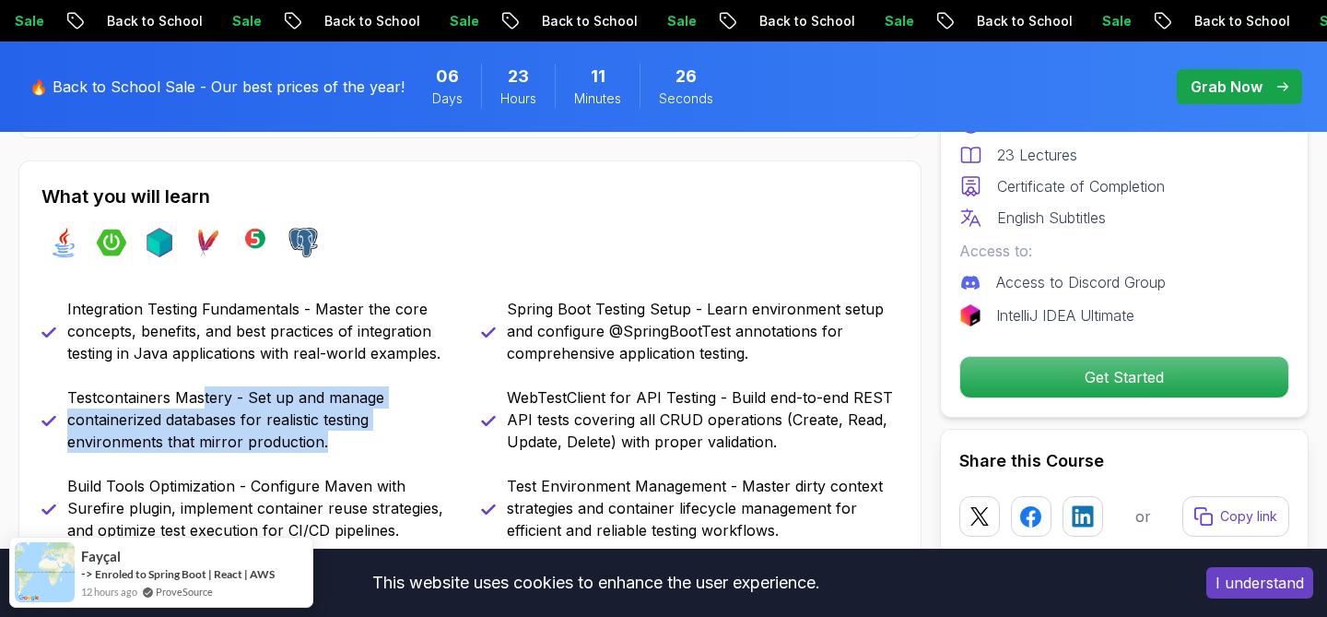
drag, startPoint x: 203, startPoint y: 390, endPoint x: 399, endPoint y: 450, distance: 205.3
click at [399, 451] on p "Testcontainers Mastery - Set up and manage containerized databases for realisti…" at bounding box center [263, 419] width 392 height 66
click at [399, 450] on p "Testcontainers Mastery - Set up and manage containerized databases for realisti…" at bounding box center [263, 419] width 392 height 66
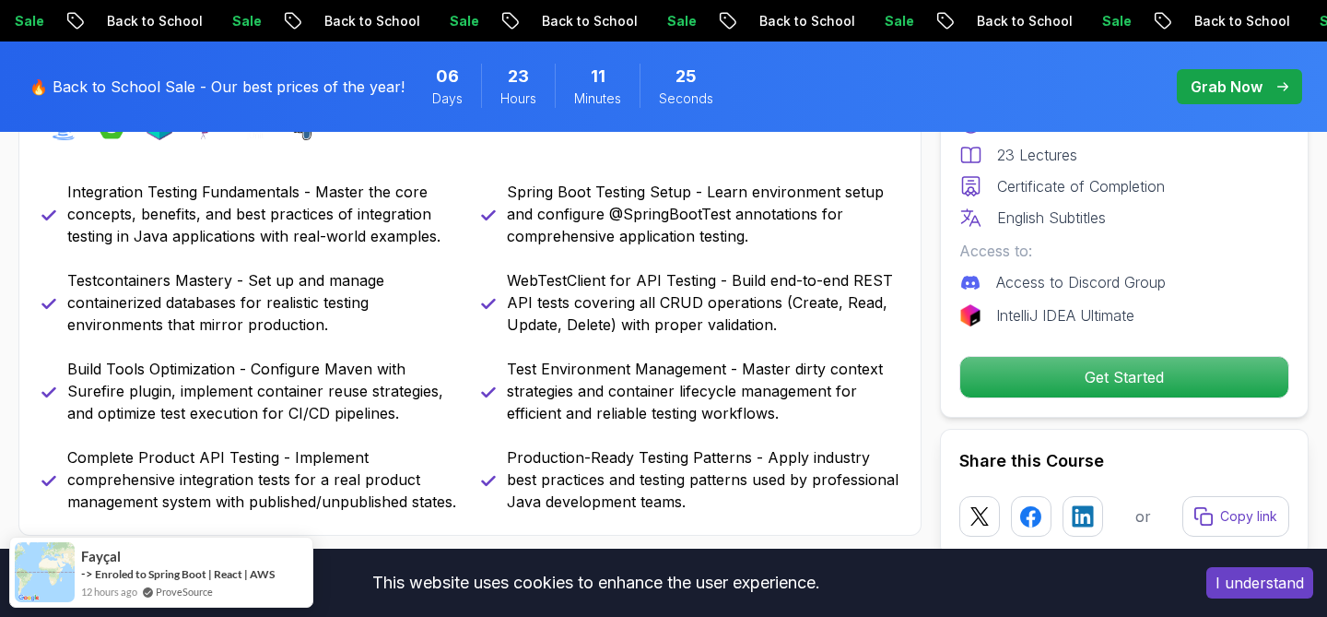
scroll to position [897, 0]
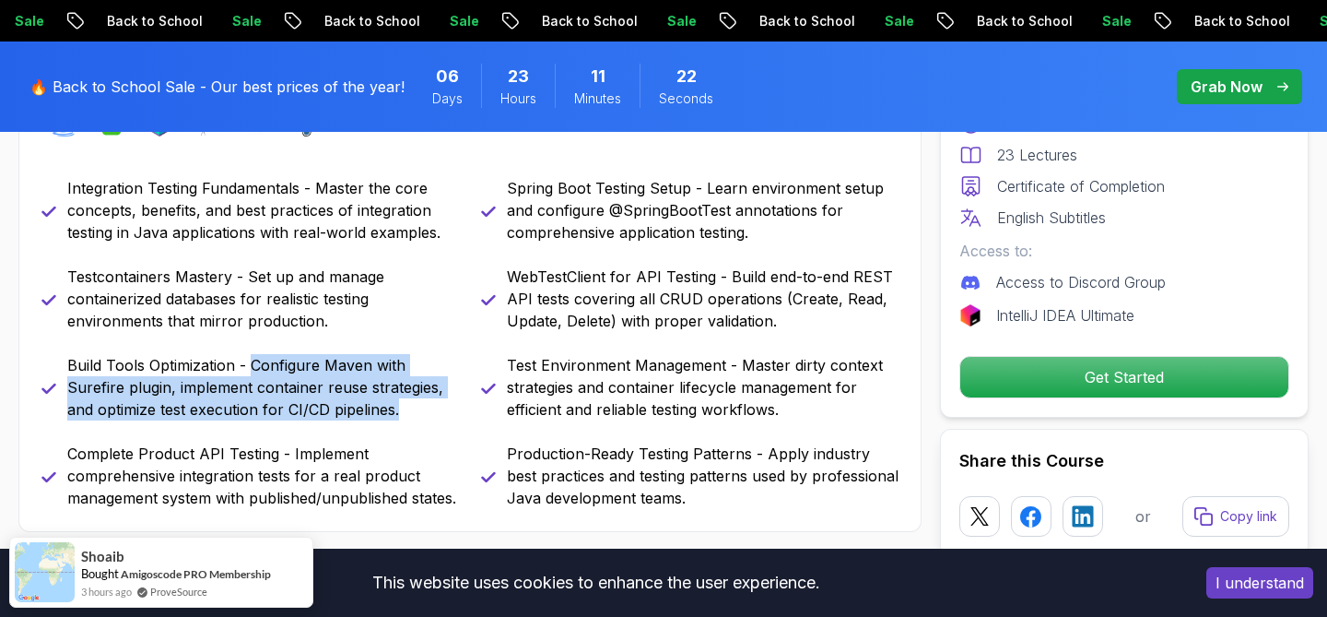
drag, startPoint x: 248, startPoint y: 369, endPoint x: 421, endPoint y: 427, distance: 182.8
click at [421, 427] on div "Integration Testing Fundamentals - Master the core concepts, benefits, and best…" at bounding box center [469, 343] width 857 height 332
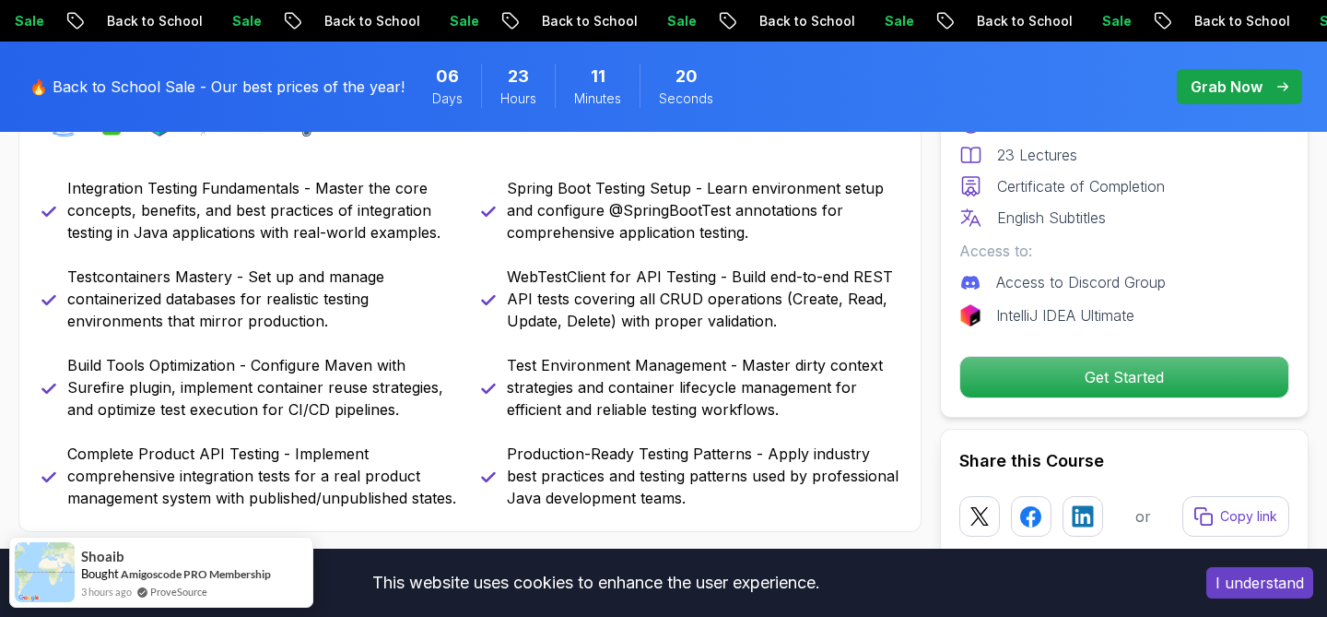
click at [275, 390] on p "Build Tools Optimization - Configure Maven with Surefire plugin, implement cont…" at bounding box center [263, 387] width 392 height 66
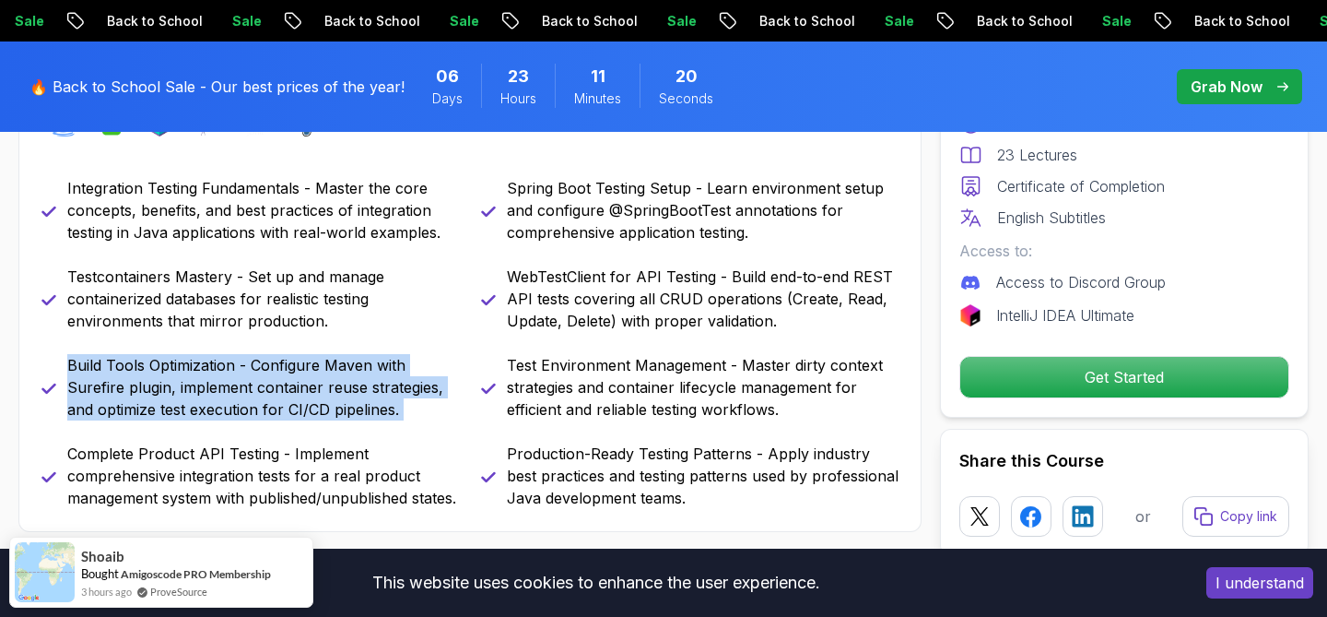
click at [275, 390] on p "Build Tools Optimization - Configure Maven with Surefire plugin, implement cont…" at bounding box center [263, 387] width 392 height 66
click at [330, 394] on p "Build Tools Optimization - Configure Maven with Surefire plugin, implement cont…" at bounding box center [263, 387] width 392 height 66
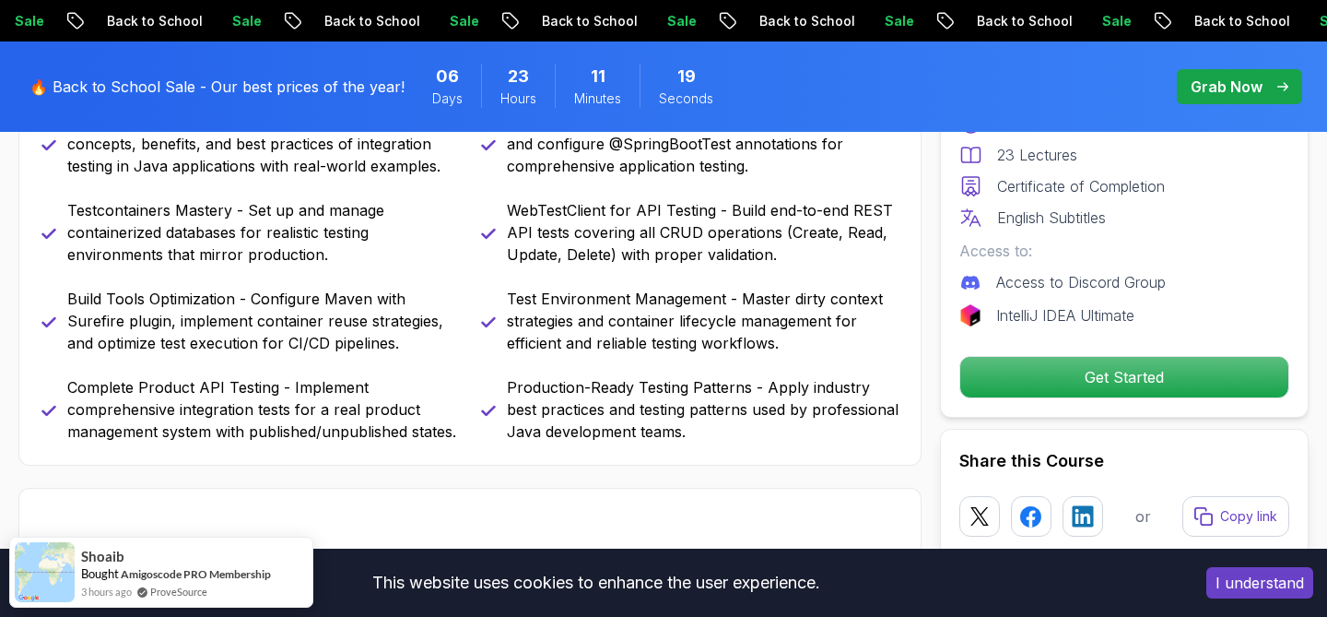
scroll to position [965, 0]
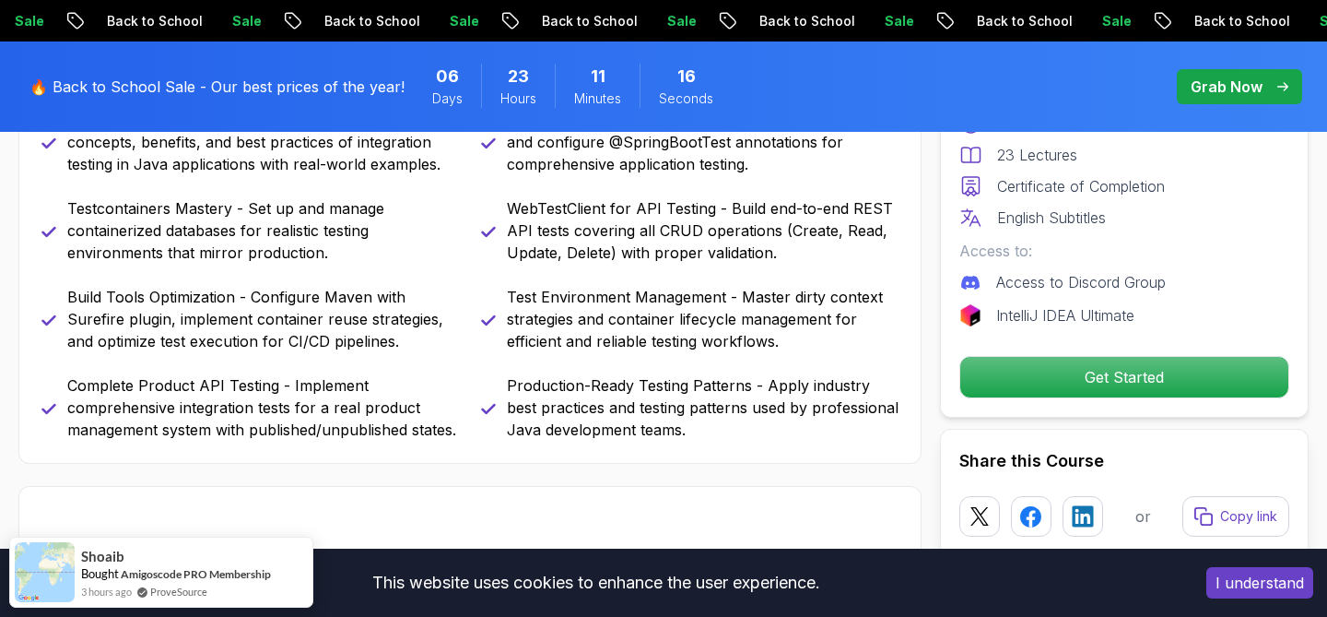
click at [282, 335] on p "Build Tools Optimization - Configure Maven with Surefire plugin, implement cont…" at bounding box center [263, 319] width 392 height 66
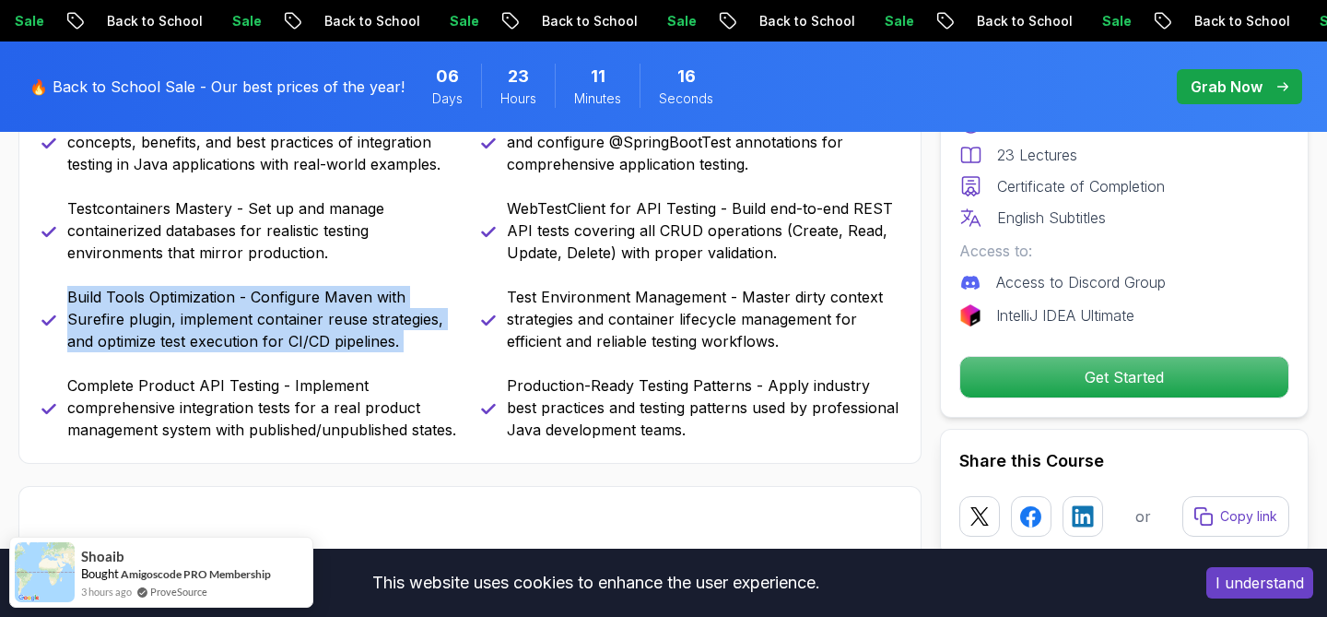
click at [282, 335] on p "Build Tools Optimization - Configure Maven with Surefire plugin, implement cont…" at bounding box center [263, 319] width 392 height 66
click at [301, 335] on p "Build Tools Optimization - Configure Maven with Surefire plugin, implement cont…" at bounding box center [263, 319] width 392 height 66
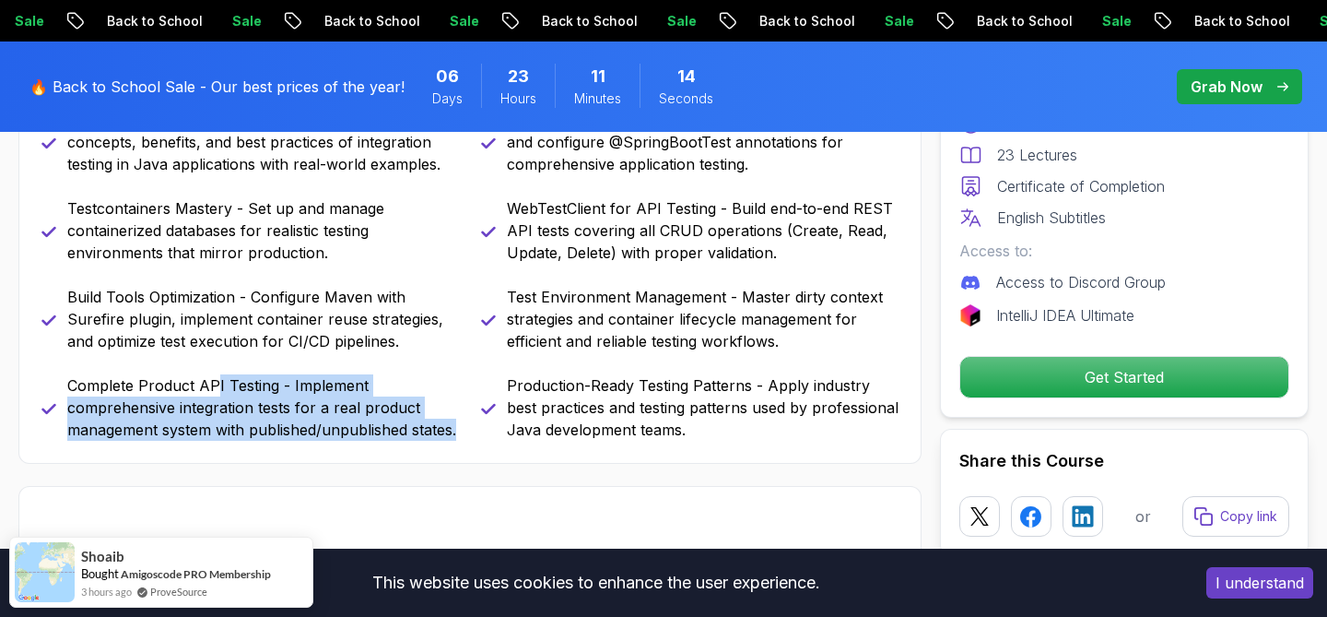
drag, startPoint x: 213, startPoint y: 389, endPoint x: 427, endPoint y: 456, distance: 224.2
click at [427, 441] on p "Complete Product API Testing - Implement comprehensive integration tests for a …" at bounding box center [263, 407] width 392 height 66
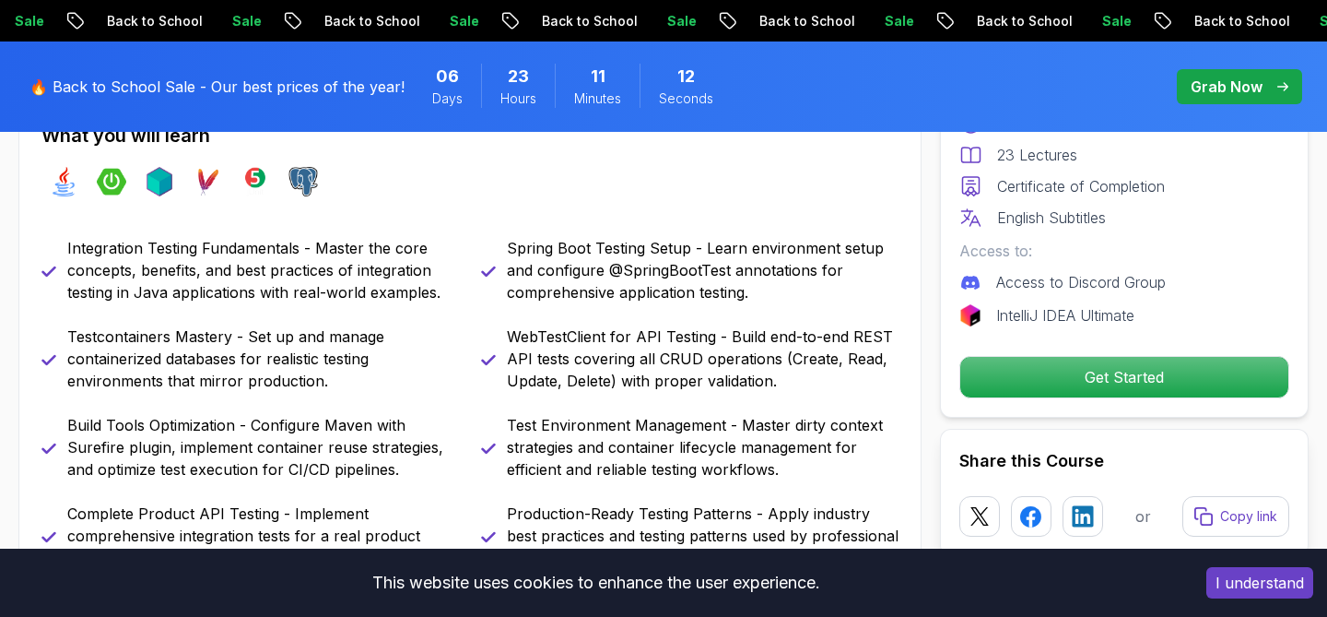
scroll to position [838, 0]
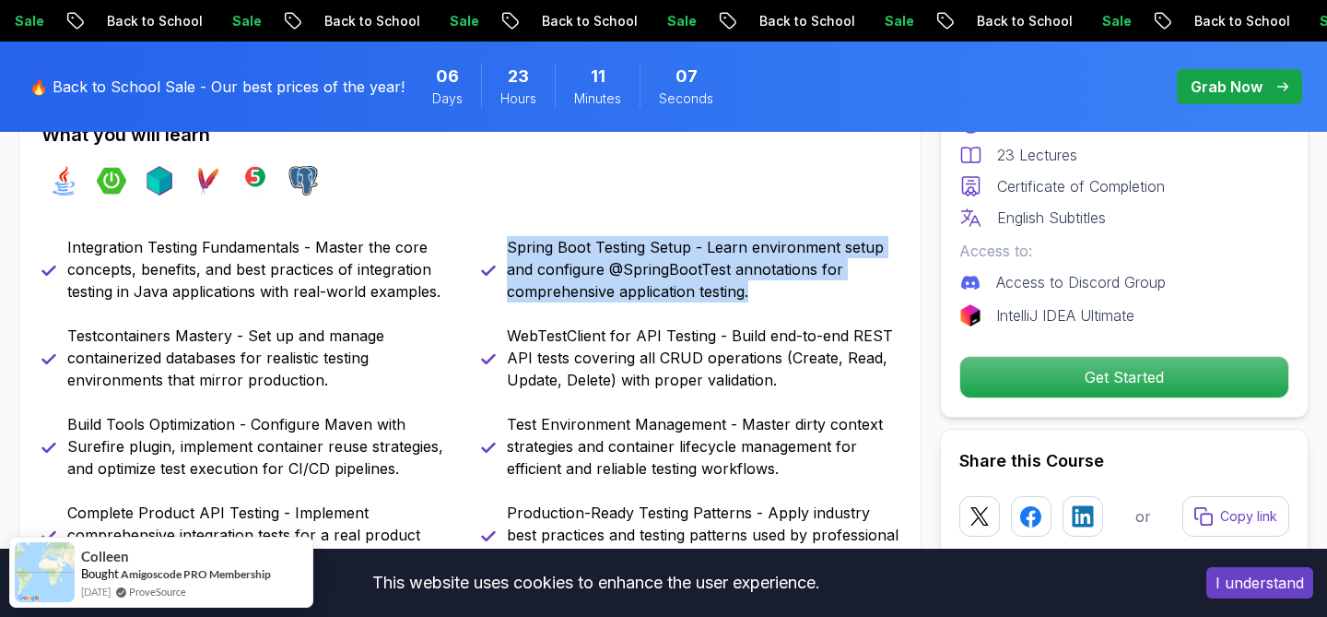
drag, startPoint x: 507, startPoint y: 243, endPoint x: 838, endPoint y: 301, distance: 336.0
click at [837, 301] on p "Spring Boot Testing Setup - Learn environment setup and configure @SpringBootTe…" at bounding box center [703, 269] width 392 height 66
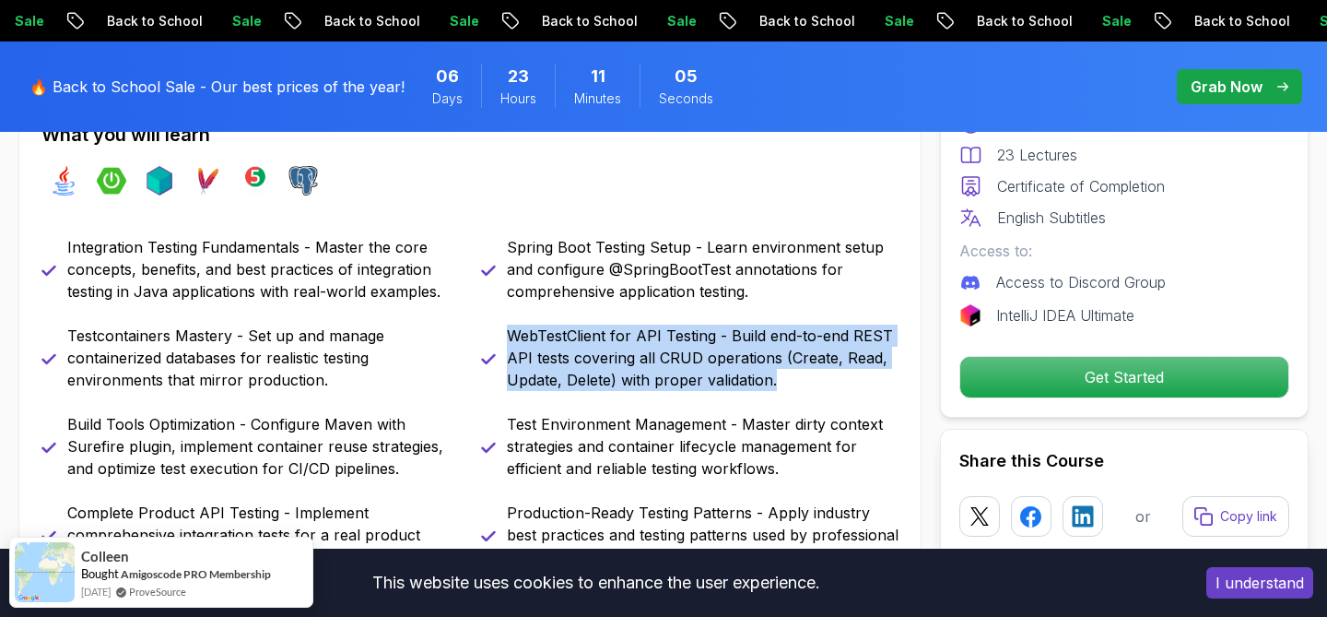
drag, startPoint x: 499, startPoint y: 324, endPoint x: 852, endPoint y: 401, distance: 361.3
click at [852, 401] on div "Integration Testing Fundamentals - Master the core concepts, benefits, and best…" at bounding box center [469, 402] width 857 height 332
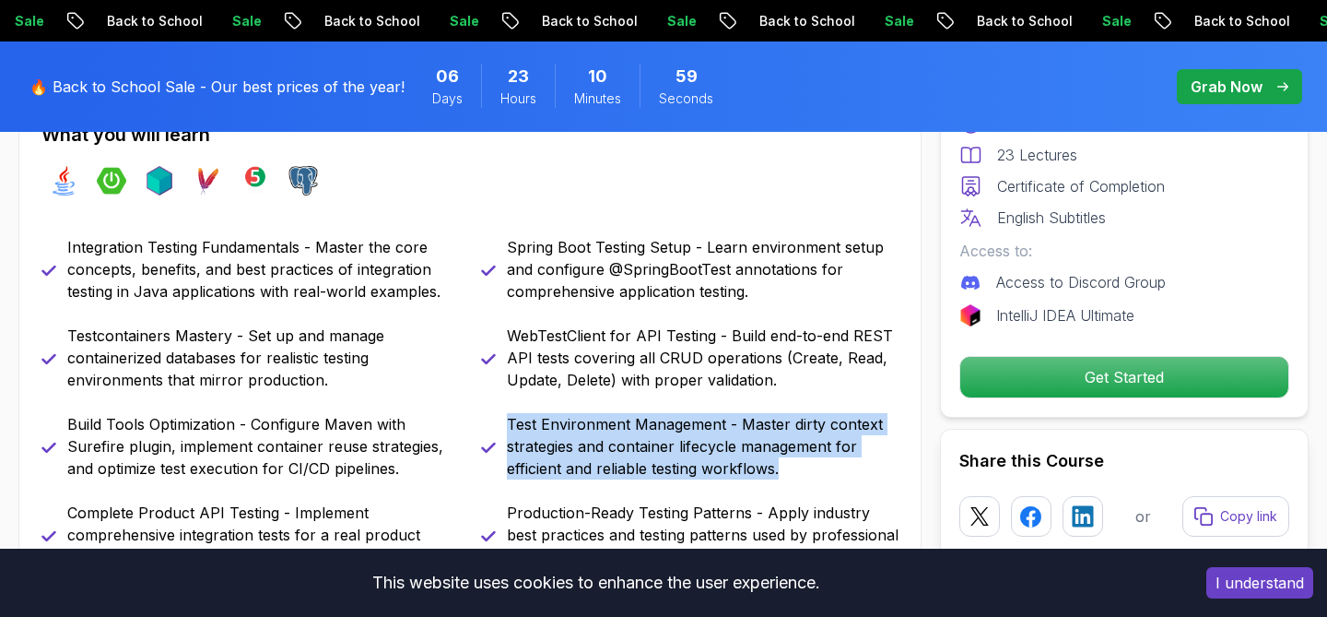
drag, startPoint x: 487, startPoint y: 407, endPoint x: 877, endPoint y: 479, distance: 396.7
click at [877, 479] on div "Integration Testing Fundamentals - Master the core concepts, benefits, and best…" at bounding box center [469, 402] width 857 height 332
click at [878, 479] on div "Integration Testing Fundamentals - Master the core concepts, benefits, and best…" at bounding box center [469, 402] width 857 height 332
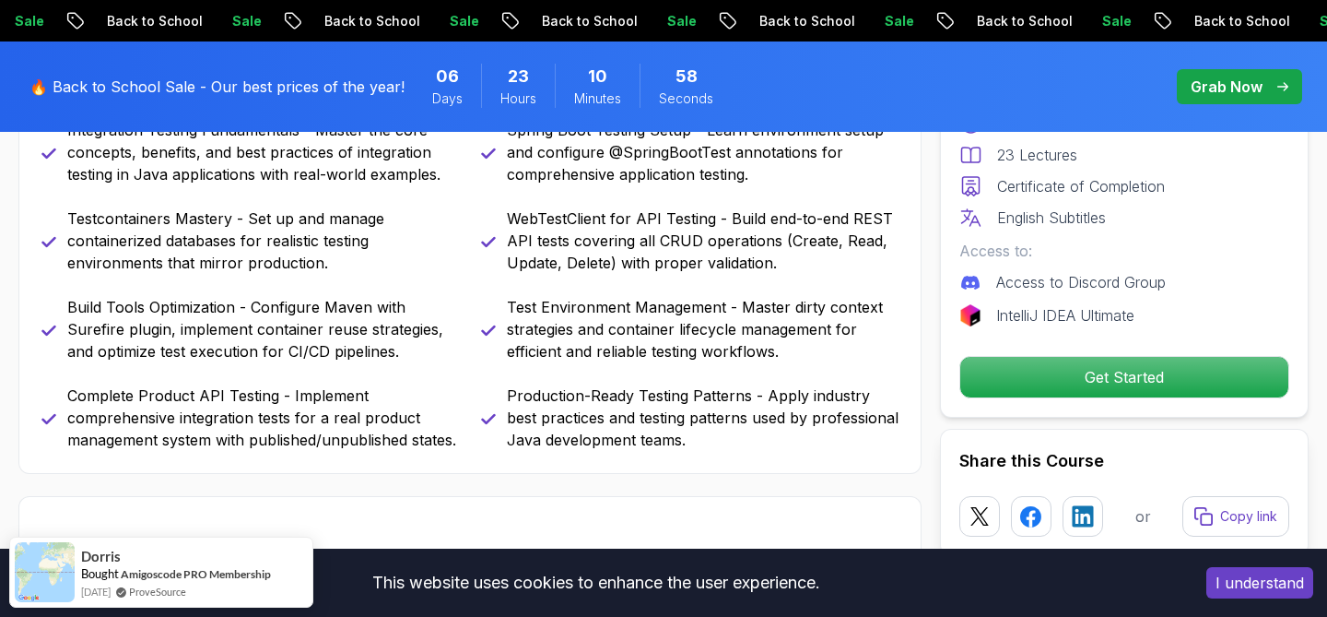
scroll to position [961, 0]
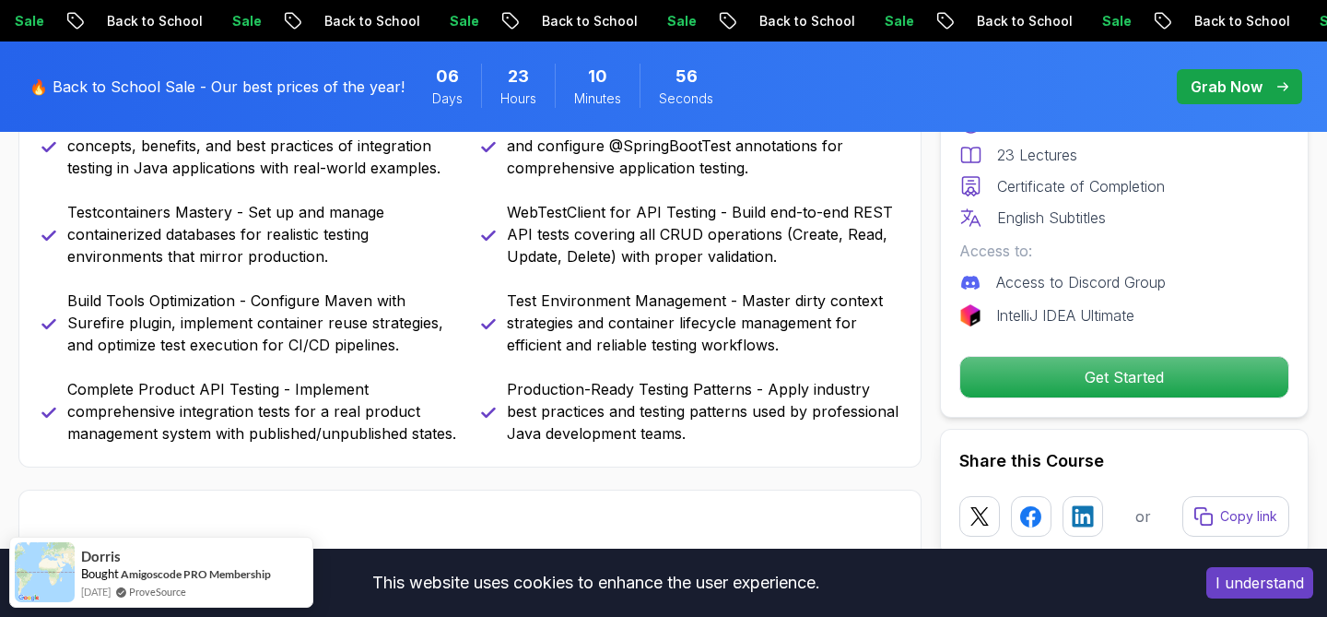
click at [664, 417] on p "Production-Ready Testing Patterns - Apply industry best practices and testing p…" at bounding box center [703, 411] width 392 height 66
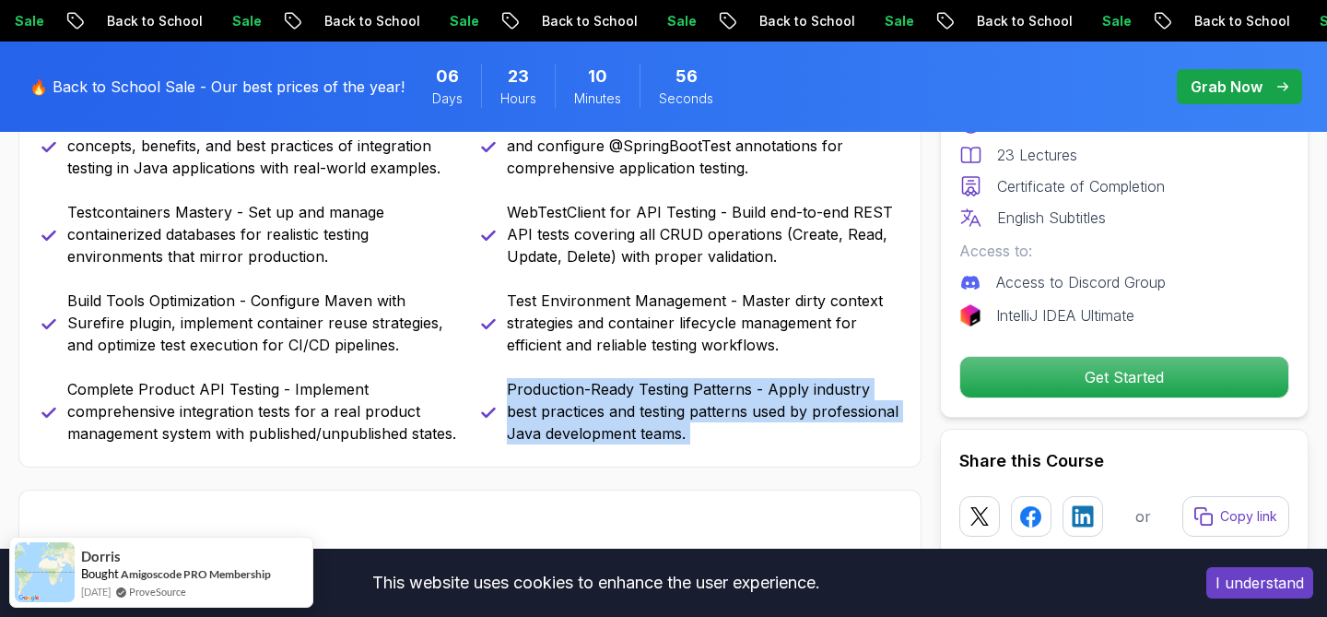
click at [664, 417] on p "Production-Ready Testing Patterns - Apply industry best practices and testing p…" at bounding box center [703, 411] width 392 height 66
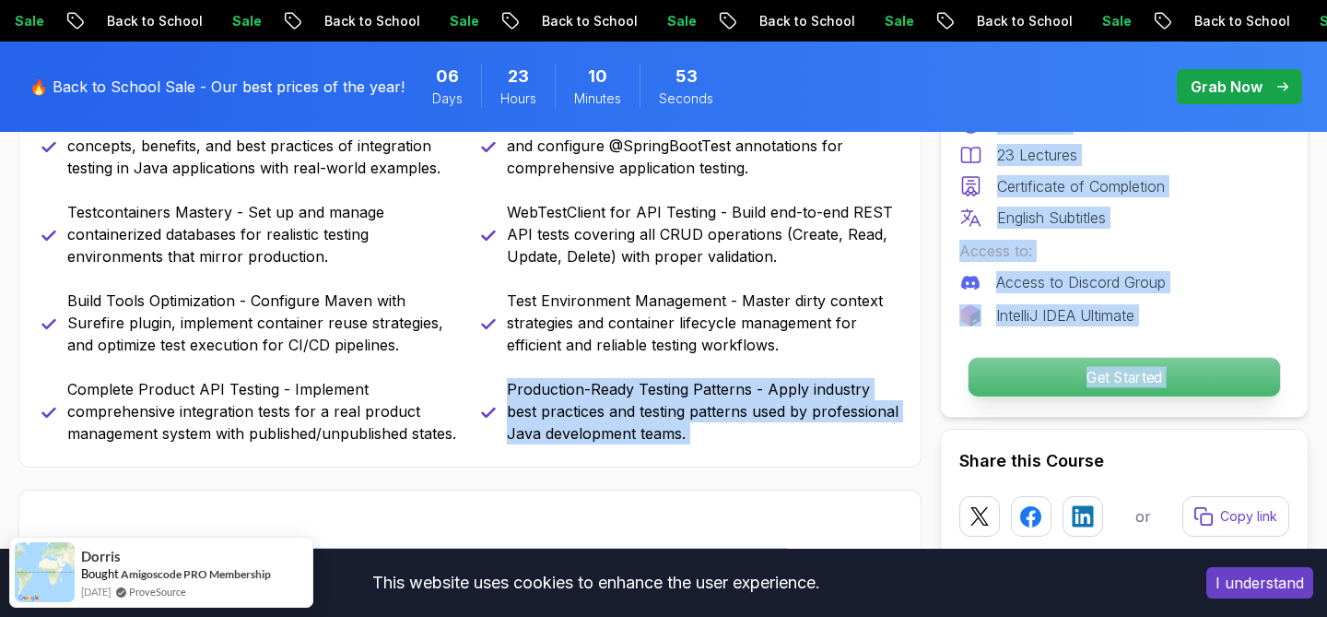
click at [1051, 363] on p "Get Started" at bounding box center [1125, 377] width 312 height 39
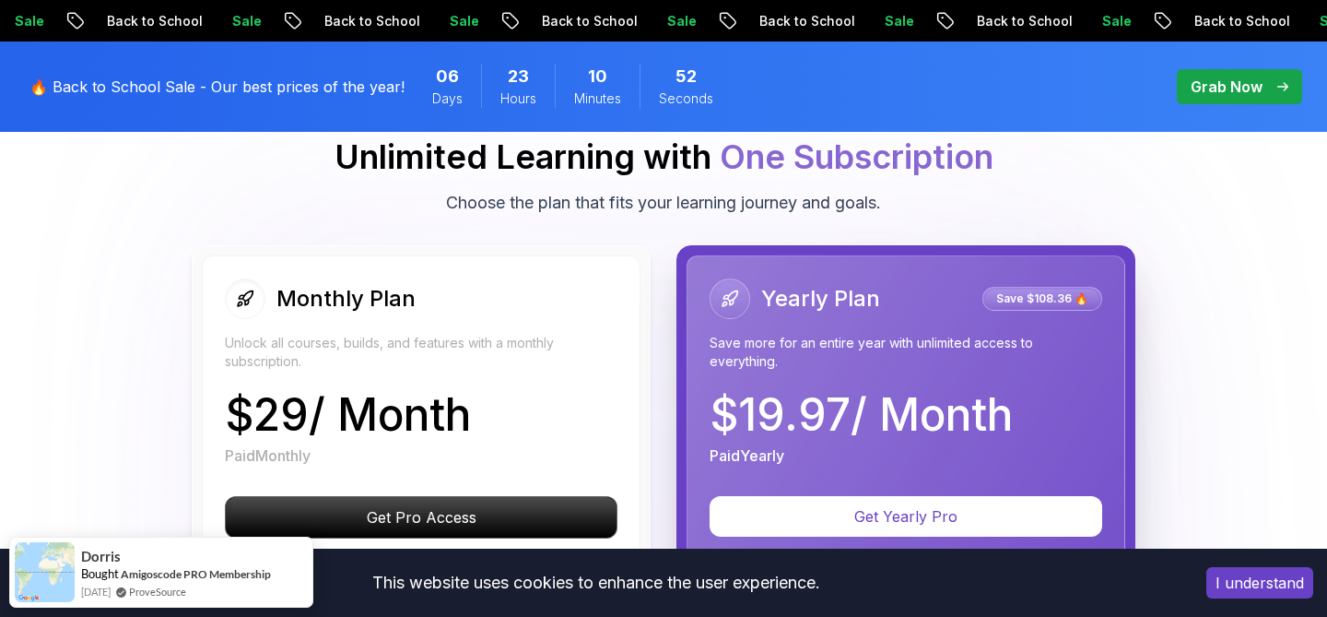
drag, startPoint x: 335, startPoint y: 315, endPoint x: 335, endPoint y: 301, distance: 13.8
click at [335, 313] on h2 "Monthly Plan" at bounding box center [346, 298] width 139 height 29
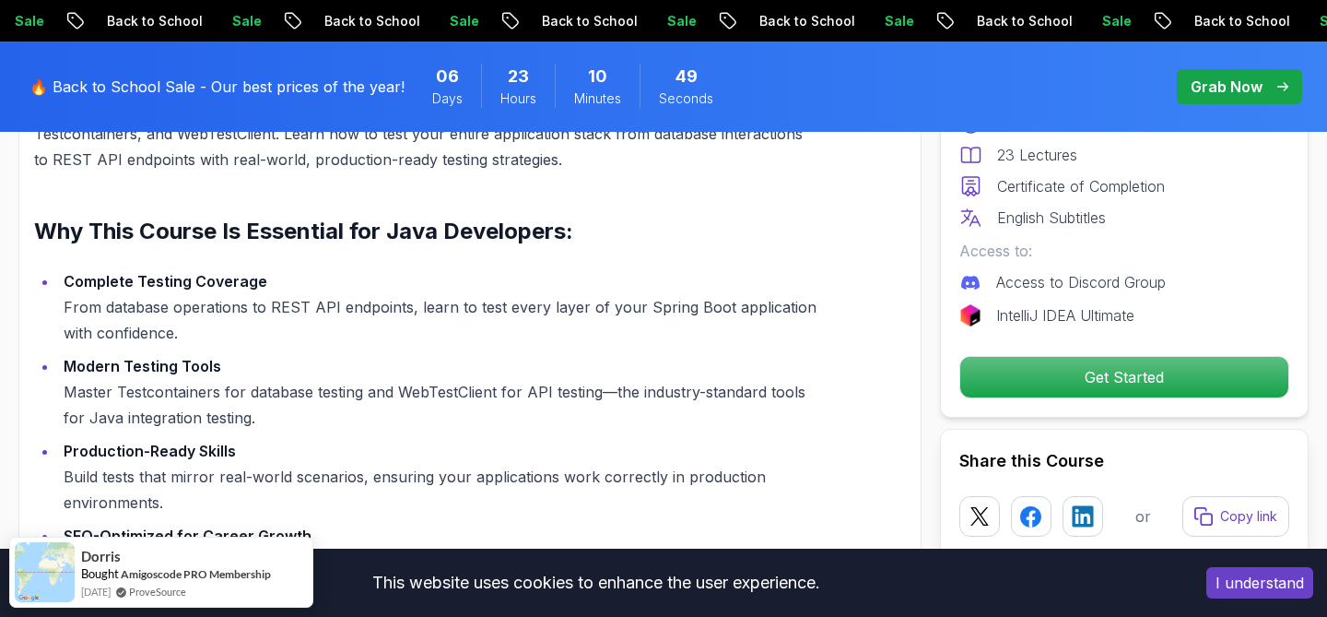
scroll to position [1498, 0]
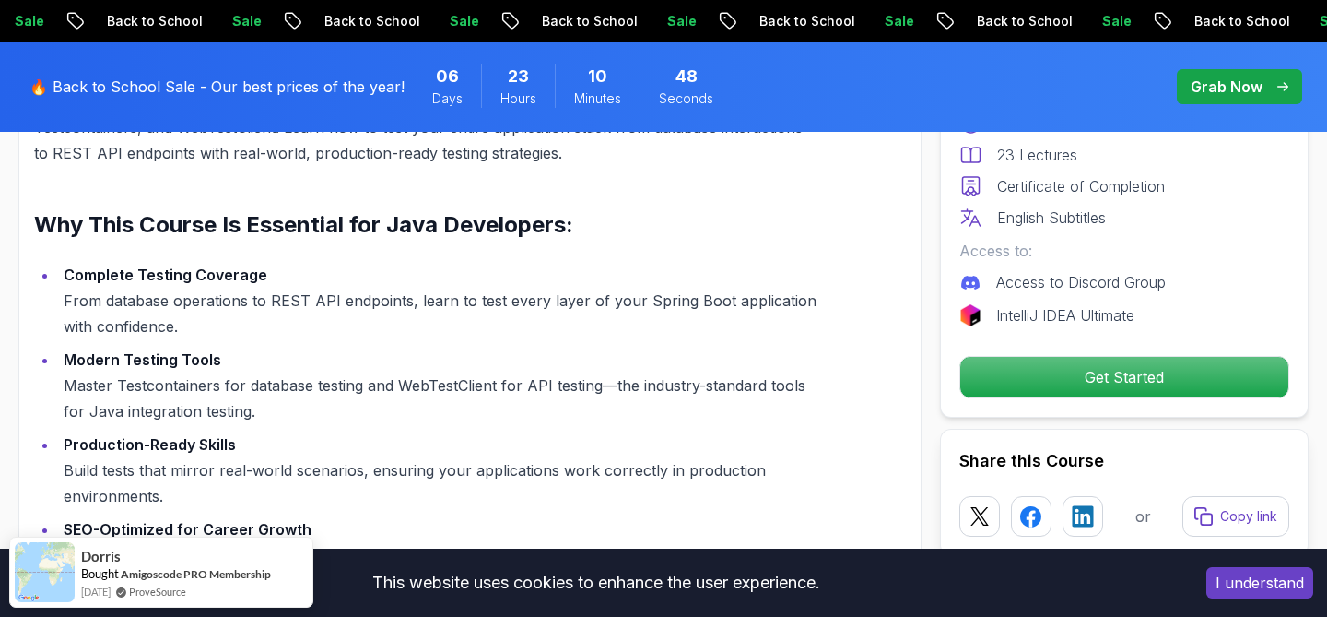
click at [388, 336] on li "Complete Testing Coverage From database operations to REST API endpoints, learn…" at bounding box center [438, 300] width 761 height 77
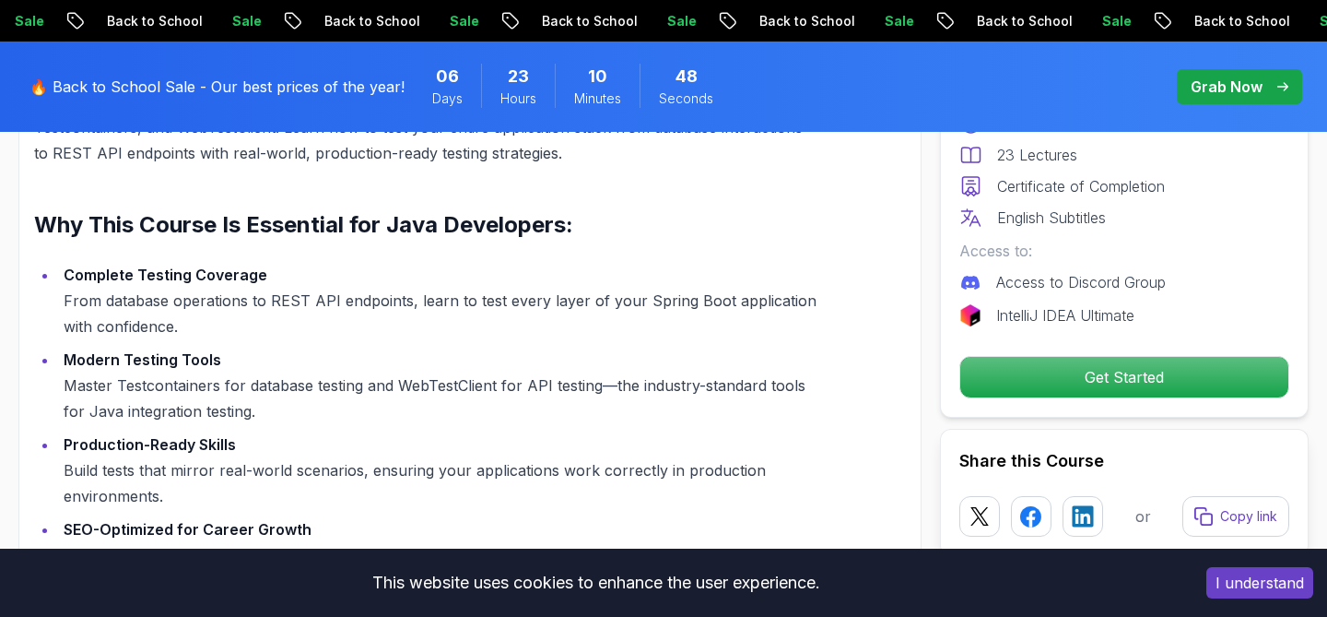
click at [388, 336] on li "Complete Testing Coverage From database operations to REST API endpoints, learn…" at bounding box center [438, 300] width 761 height 77
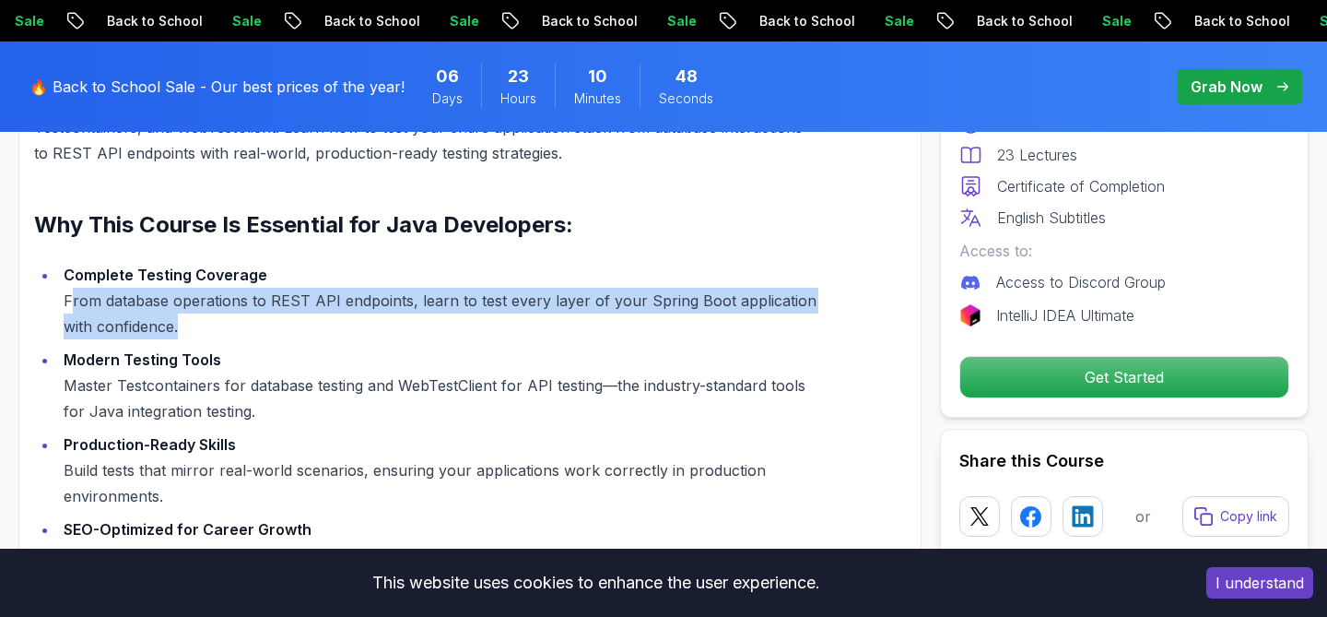
click at [388, 336] on li "Complete Testing Coverage From database operations to REST API endpoints, learn…" at bounding box center [438, 300] width 761 height 77
click at [389, 339] on li "Complete Testing Coverage From database operations to REST API endpoints, learn…" at bounding box center [438, 300] width 761 height 77
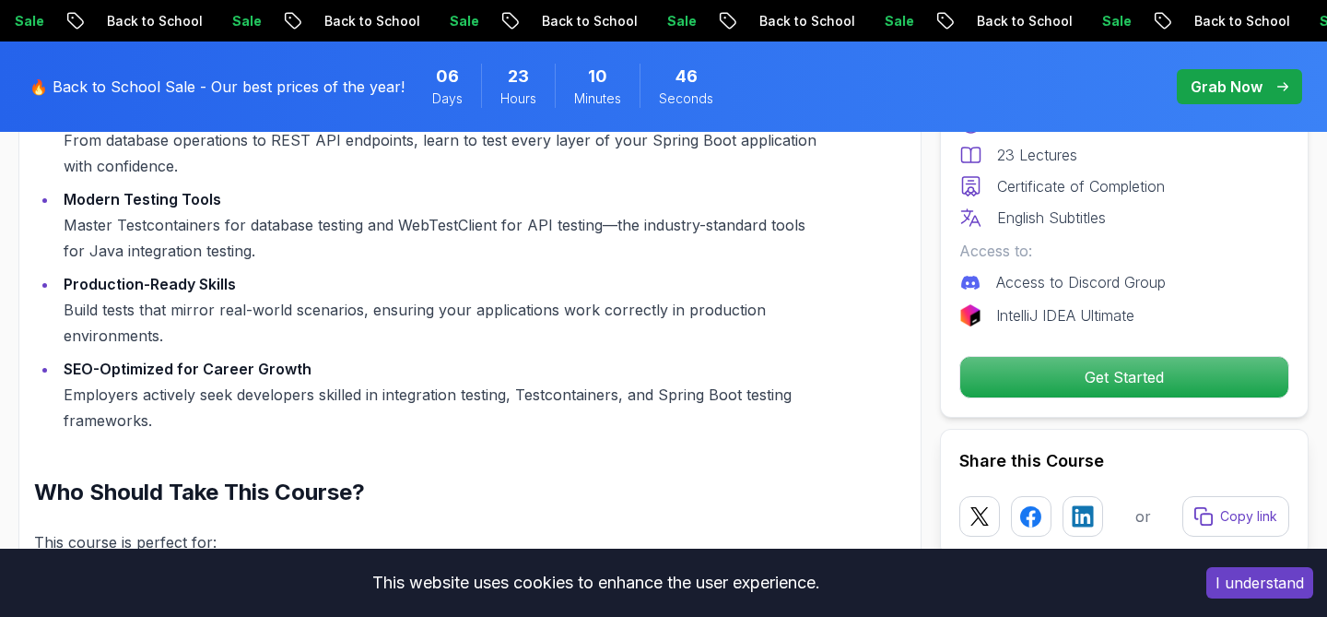
scroll to position [1661, 0]
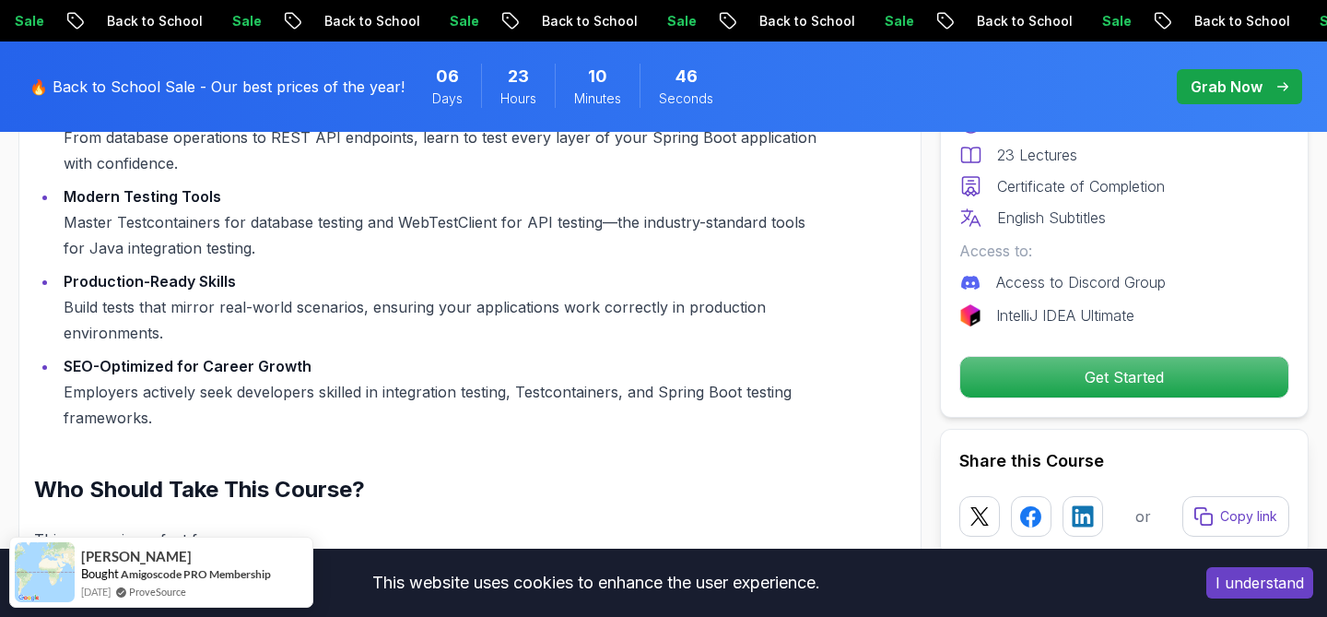
click at [300, 243] on li "Modern Testing Tools Master Testcontainers for database testing and WebTestClie…" at bounding box center [438, 221] width 761 height 77
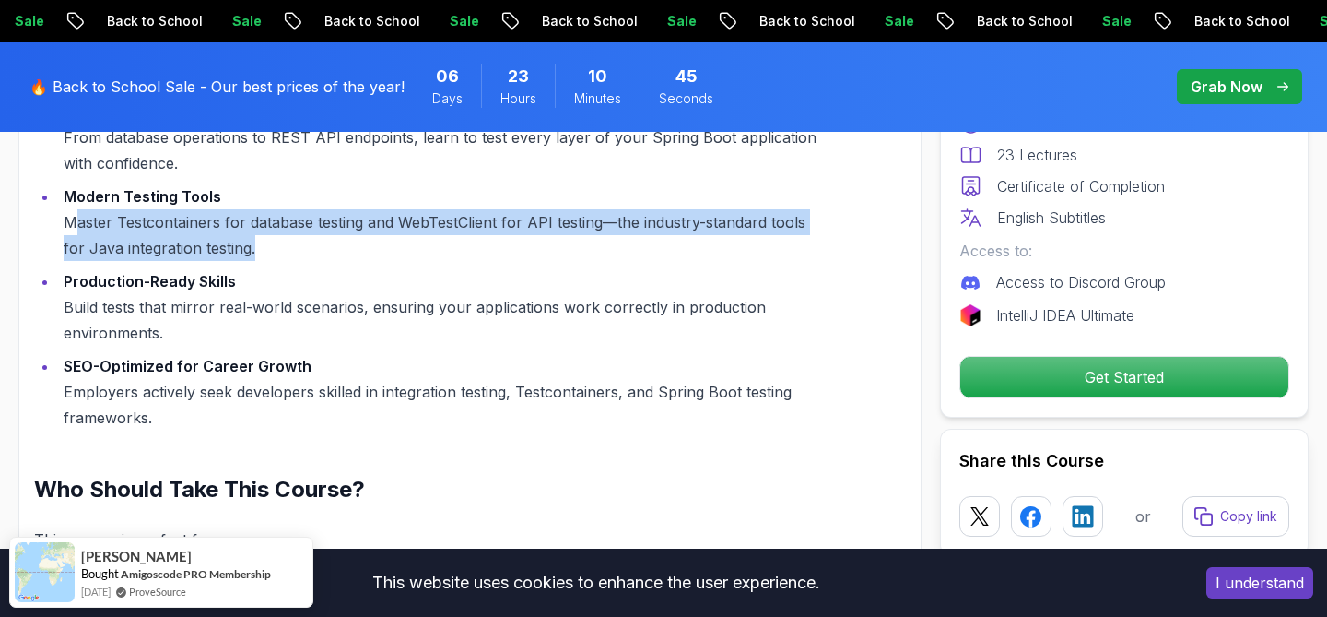
click at [300, 243] on li "Modern Testing Tools Master Testcontainers for database testing and WebTestClie…" at bounding box center [438, 221] width 761 height 77
click at [320, 261] on li "Modern Testing Tools Master Testcontainers for database testing and WebTestClie…" at bounding box center [438, 221] width 761 height 77
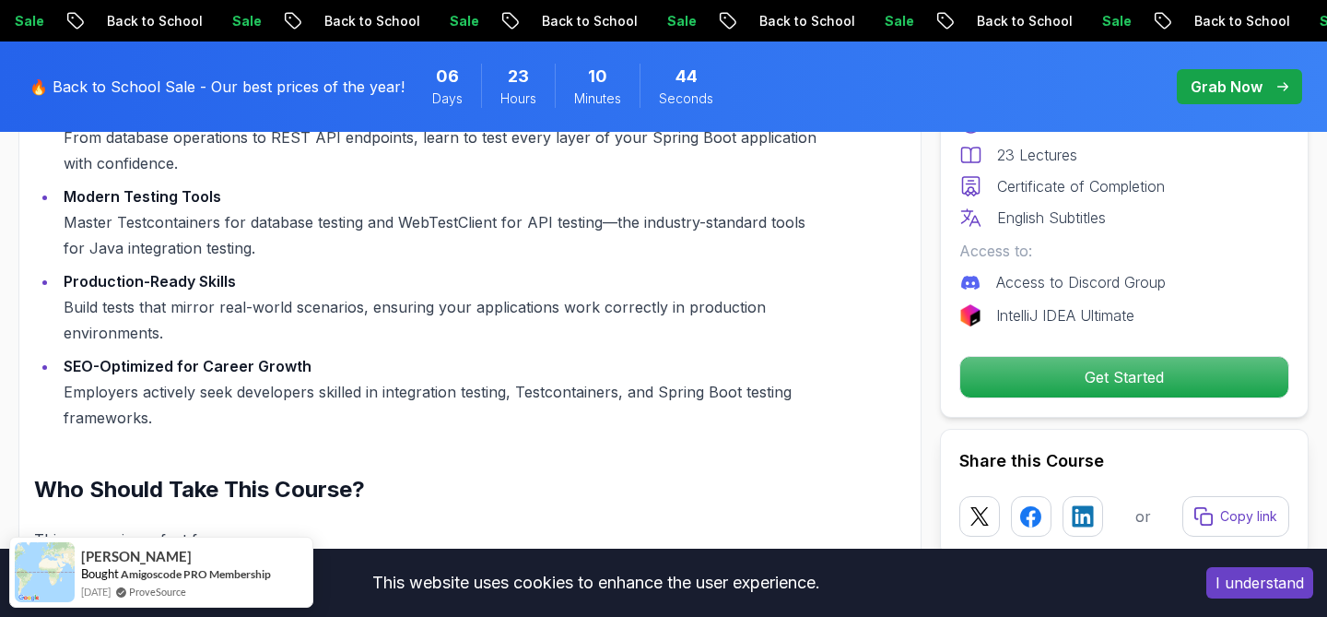
click at [321, 330] on li "Production-Ready Skills Build tests that mirror real-world scenarios, ensuring …" at bounding box center [438, 306] width 761 height 77
click at [321, 331] on li "Production-Ready Skills Build tests that mirror real-world scenarios, ensuring …" at bounding box center [438, 306] width 761 height 77
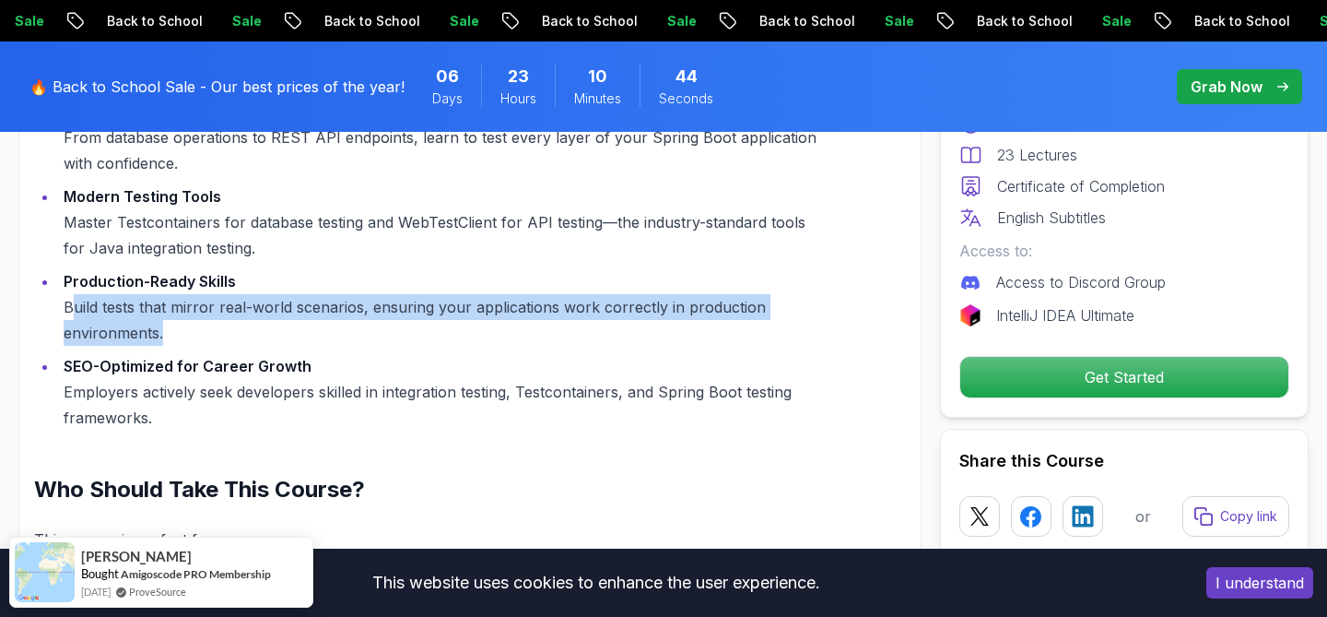
click at [321, 331] on li "Production-Ready Skills Build tests that mirror real-world scenarios, ensuring …" at bounding box center [438, 306] width 761 height 77
click at [350, 346] on li "Production-Ready Skills Build tests that mirror real-world scenarios, ensuring …" at bounding box center [438, 306] width 761 height 77
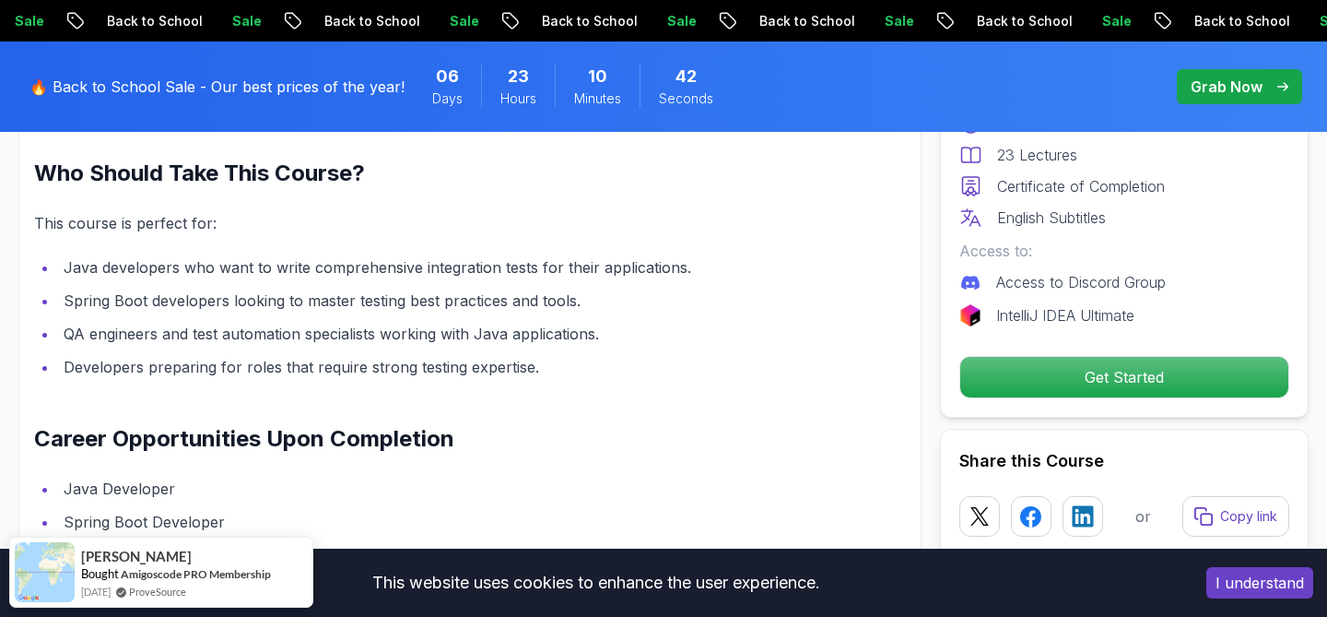
scroll to position [1981, 0]
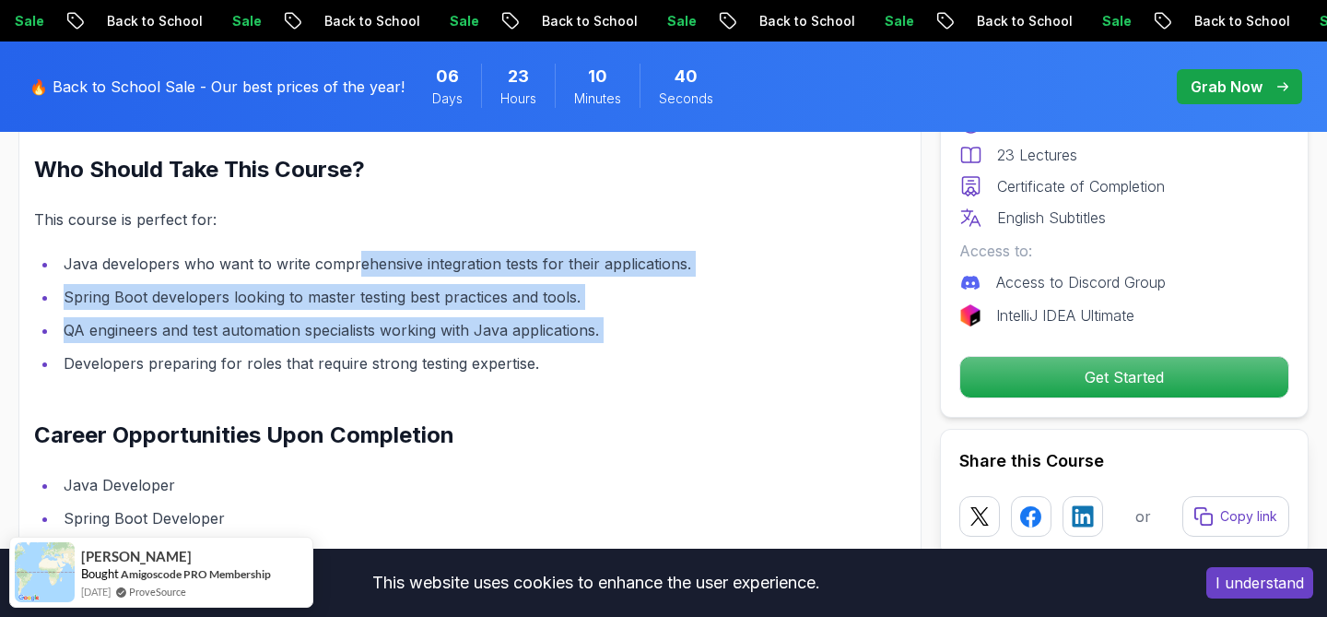
drag, startPoint x: 352, startPoint y: 284, endPoint x: 756, endPoint y: 368, distance: 412.4
click at [755, 370] on ul "Java developers who want to write comprehensive integration tests for their app…" at bounding box center [426, 313] width 784 height 125
click at [756, 368] on ul "Java developers who want to write comprehensive integration tests for their app…" at bounding box center [426, 313] width 784 height 125
